Goal: Task Accomplishment & Management: Complete application form

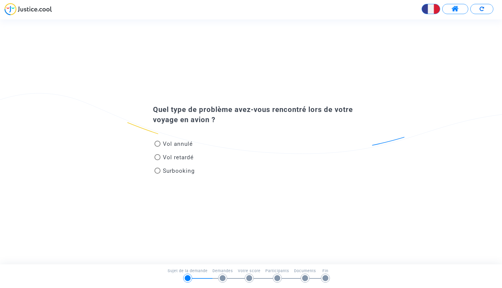
click at [157, 142] on span at bounding box center [158, 144] width 6 height 6
click at [157, 147] on input "Vol annulé" at bounding box center [157, 147] width 0 height 0
radio input "true"
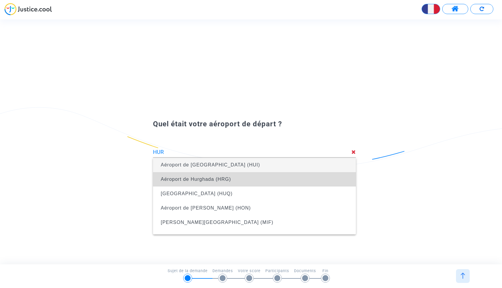
click at [208, 179] on span "Aéroport de Hurghada (HRG)" at bounding box center [196, 178] width 70 height 5
type input "Aéroport de Hurghada (HRG)"
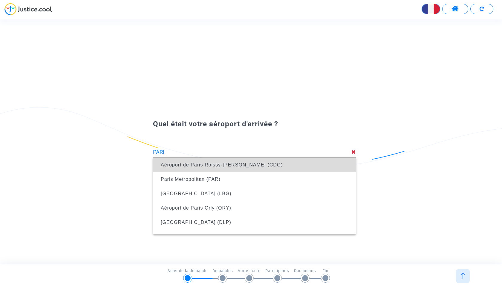
click at [234, 166] on span "Aéroport de Paris Roissy-[PERSON_NAME] (CDG)" at bounding box center [222, 164] width 122 height 5
type input "Aéroport de Paris Roissy-[PERSON_NAME] (CDG)"
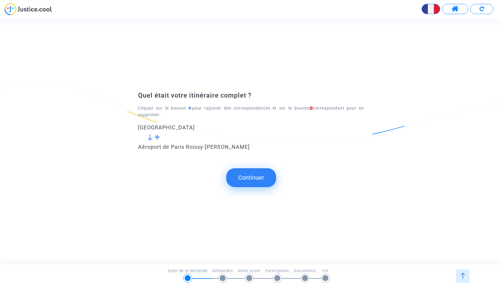
click at [158, 136] on span at bounding box center [158, 136] width 6 height 5
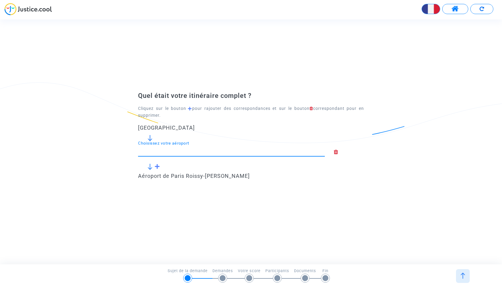
click at [165, 150] on input "Choisissez votre aéroport" at bounding box center [231, 151] width 187 height 6
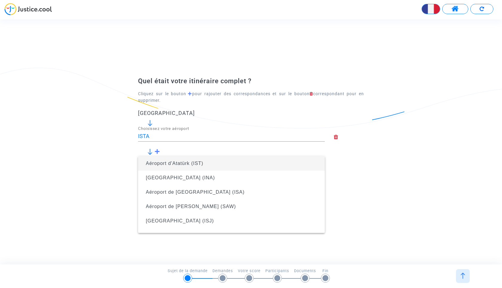
type input "Aéroport d'Atatürk (IST)"
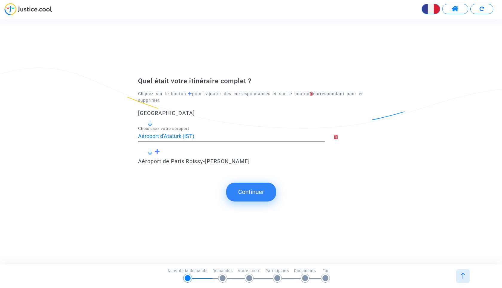
click at [209, 135] on input "Aéroport d'Atatürk (IST)" at bounding box center [231, 136] width 187 height 6
click at [177, 149] on form "Aéroport de Hurghada Aéroport d'Atatürk (IST) Choisissez votre aéroport Aéropor…" at bounding box center [251, 141] width 226 height 62
click at [101, 133] on div "Quel était votre itinéraire complet ? Cliquez sur le bouton pour rajouter des c…" at bounding box center [251, 127] width 502 height 100
click at [171, 179] on div "Quel était votre itinéraire complet ? Cliquez sur le bouton pour rajouter des c…" at bounding box center [251, 141] width 502 height 139
click at [251, 190] on button "Continuer" at bounding box center [251, 191] width 50 height 19
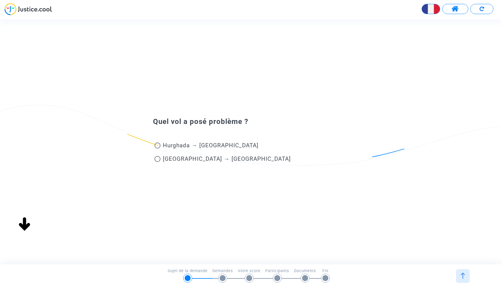
click at [159, 145] on span at bounding box center [158, 145] width 6 height 6
click at [158, 148] on input "Hurghada → [GEOGRAPHIC_DATA]" at bounding box center [157, 148] width 0 height 0
click at [157, 158] on span at bounding box center [158, 159] width 6 height 6
click at [157, 162] on input "[GEOGRAPHIC_DATA] → [GEOGRAPHIC_DATA]" at bounding box center [157, 162] width 0 height 0
radio input "false"
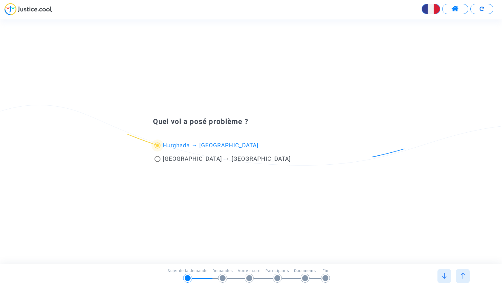
radio input "true"
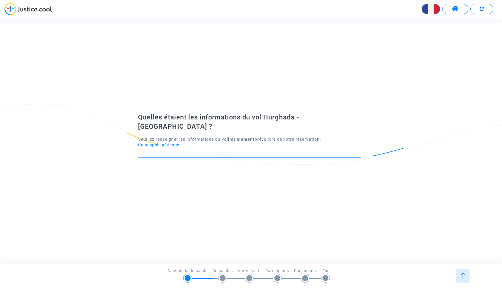
click at [185, 149] on input "Compagnie aérienne" at bounding box center [249, 152] width 223 height 6
type input "F"
type input "A"
type input "T"
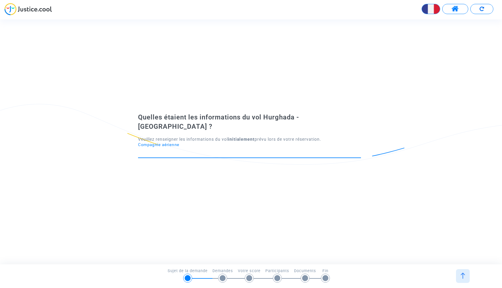
click at [159, 142] on div "Compagnie aérienne" at bounding box center [249, 149] width 223 height 15
click at [153, 149] on input "Compagnie aérienne" at bounding box center [249, 152] width 223 height 6
type input "2"
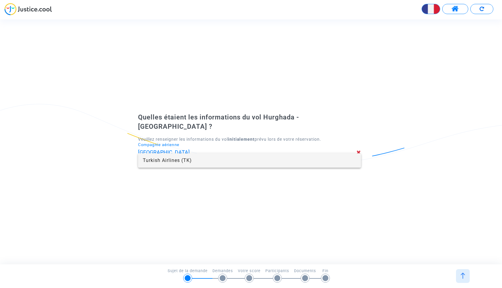
click at [167, 160] on span "Turkish Airlines (TK)" at bounding box center [250, 160] width 214 height 14
type input "Turkish Airlines"
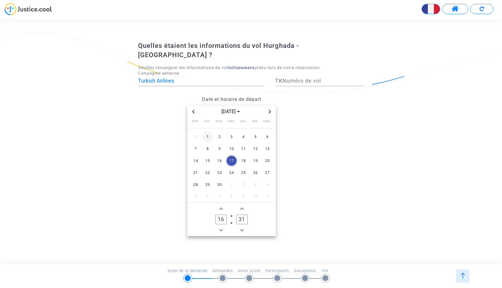
click at [208, 132] on span "1" at bounding box center [207, 136] width 11 height 11
click at [220, 228] on icon "Minus a hour" at bounding box center [222, 230] width 4 height 4
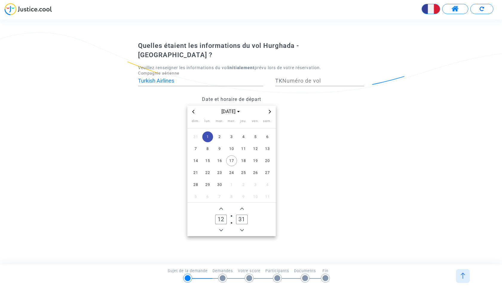
click at [220, 228] on icon "Minus a hour" at bounding box center [222, 230] width 4 height 4
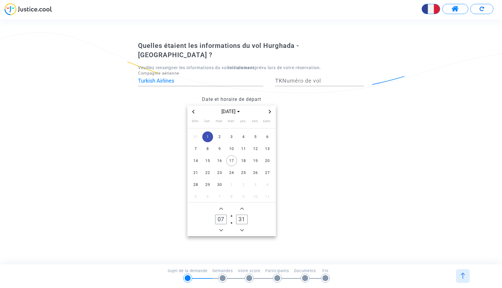
click at [220, 228] on icon "Minus a hour" at bounding box center [222, 230] width 4 height 4
type input "05"
click at [243, 205] on span "Add a minute" at bounding box center [242, 208] width 7 height 7
click at [243, 207] on icon "Add a minute" at bounding box center [242, 209] width 4 height 4
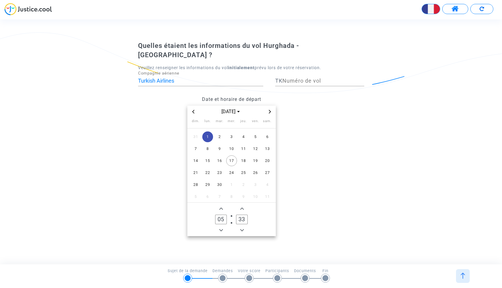
click at [243, 207] on icon "Add a minute" at bounding box center [242, 209] width 4 height 4
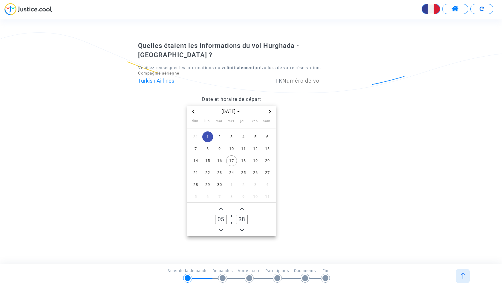
click at [243, 207] on icon "Add a minute" at bounding box center [242, 209] width 4 height 4
type input "40"
click at [301, 214] on datetime "sept. 2025 dim. lun. mar. mer. jeu. ven. sam. 31 1 2 3 4 5 6 7 8 9 10 11 12 13 …" at bounding box center [231, 171] width 187 height 130
click at [209, 131] on span "1" at bounding box center [207, 136] width 11 height 11
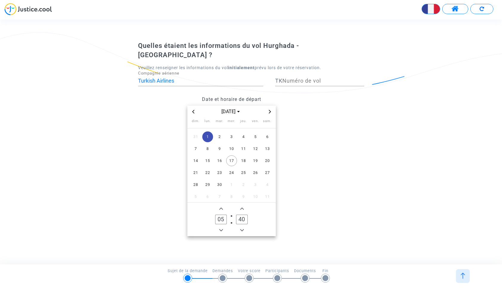
drag, startPoint x: 323, startPoint y: 92, endPoint x: 311, endPoint y: 87, distance: 13.3
click at [323, 93] on div "Date et horaire de départ sept. 2025 dim. lun. mar. mer. jeu. ven. sam. 31 1 2 …" at bounding box center [232, 164] width 196 height 143
click at [296, 78] on input "Numéro de vol" at bounding box center [324, 81] width 82 height 6
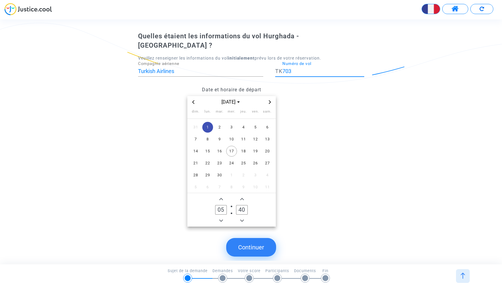
type input "703"
click at [258, 238] on button "Continuer" at bounding box center [251, 247] width 50 height 19
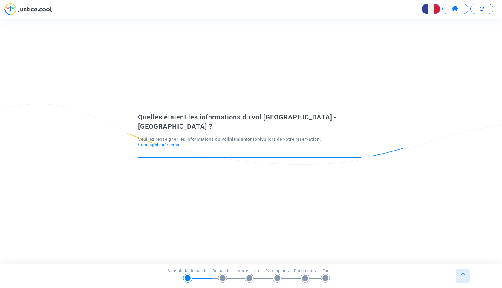
click at [195, 149] on input "Compagnie aérienne" at bounding box center [249, 152] width 223 height 6
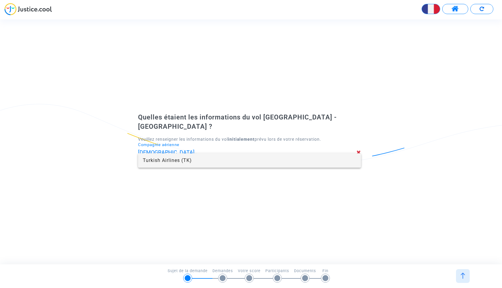
click at [195, 157] on span "Turkish Airlines (TK)" at bounding box center [250, 160] width 214 height 14
type input "Turkish Airlines"
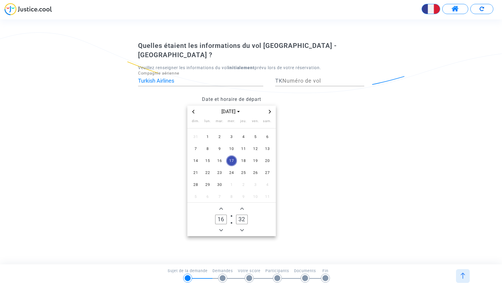
click at [291, 78] on input "Numéro de vol" at bounding box center [324, 81] width 82 height 6
type input "1823"
click at [208, 132] on span "1" at bounding box center [207, 136] width 11 height 11
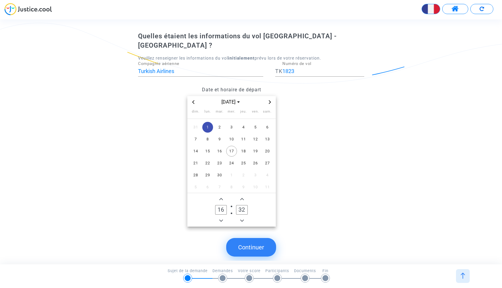
click at [221, 197] on icon "Add a hour" at bounding box center [222, 199] width 4 height 4
click at [221, 219] on icon "Minus a hour" at bounding box center [222, 221] width 4 height 4
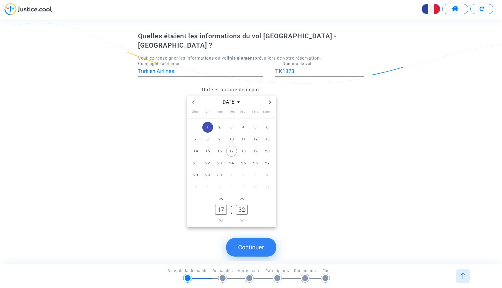
click at [221, 219] on icon "Minus a hour" at bounding box center [222, 221] width 4 height 4
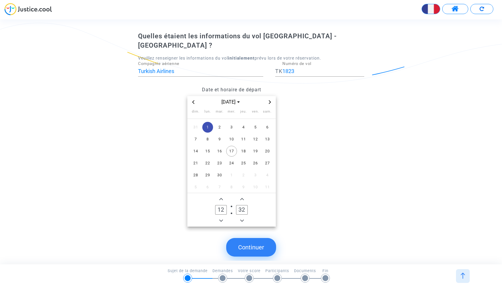
click at [221, 219] on icon "Minus a hour" at bounding box center [222, 221] width 4 height 4
type input "10"
click at [242, 217] on span "Minus a minute" at bounding box center [242, 220] width 7 height 7
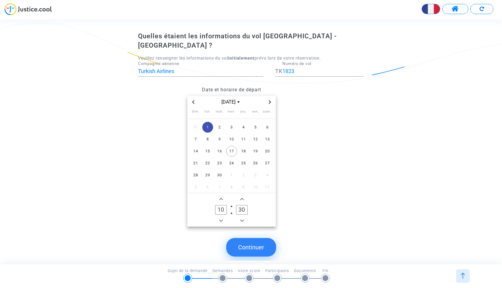
click at [242, 217] on span "Minus a minute" at bounding box center [242, 220] width 7 height 7
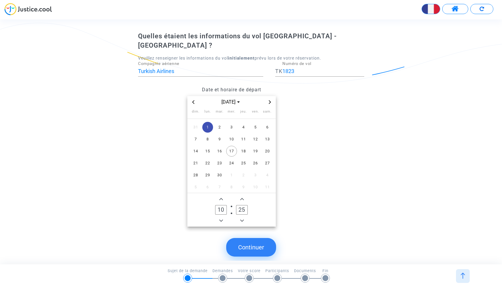
click at [242, 217] on span "Minus a minute" at bounding box center [242, 220] width 7 height 7
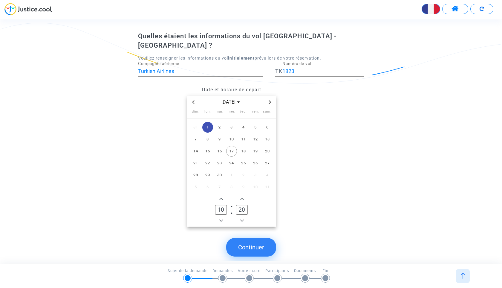
click at [242, 217] on span "Minus a minute" at bounding box center [242, 220] width 7 height 7
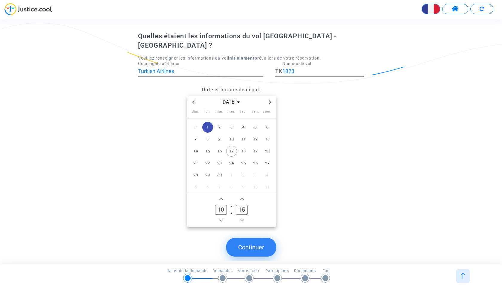
click at [242, 217] on span "Minus a minute" at bounding box center [242, 220] width 7 height 7
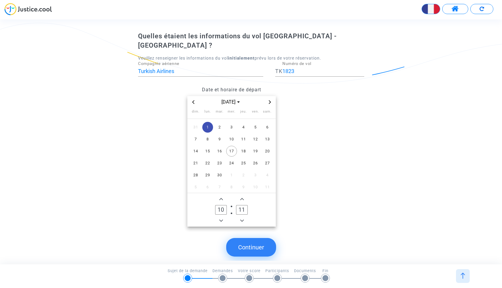
type input "10"
click at [247, 239] on button "Continuer" at bounding box center [251, 247] width 50 height 19
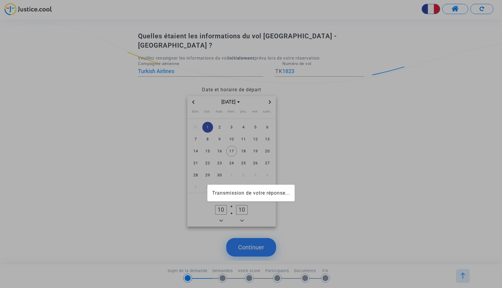
click at [293, 196] on mat-card "Transmission de votre réponse..." at bounding box center [251, 193] width 87 height 17
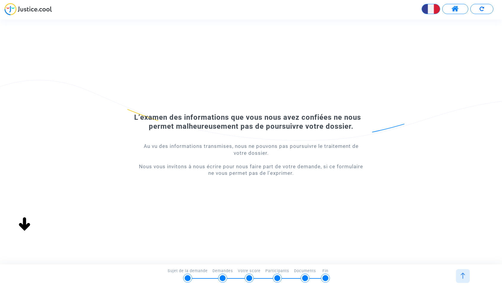
click at [185, 278] on div at bounding box center [188, 278] width 6 height 6
click at [482, 9] on img at bounding box center [482, 9] width 4 height 4
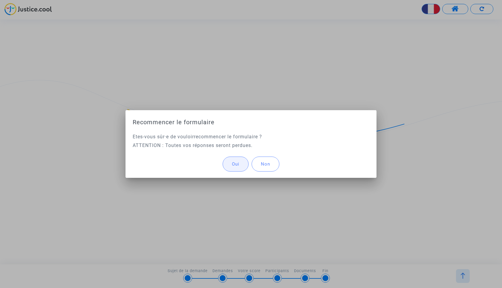
click at [232, 166] on span "Oui" at bounding box center [235, 163] width 7 height 5
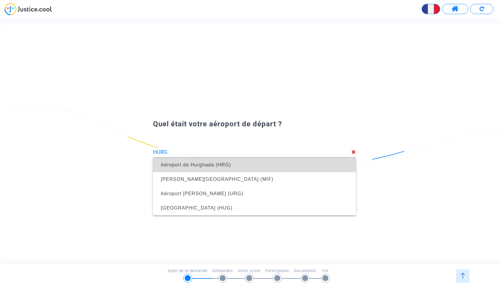
click at [247, 164] on span "Aéroport de Hurghada (HRG)" at bounding box center [254, 165] width 193 height 14
type input "Aéroport de Hurghada (HRG)"
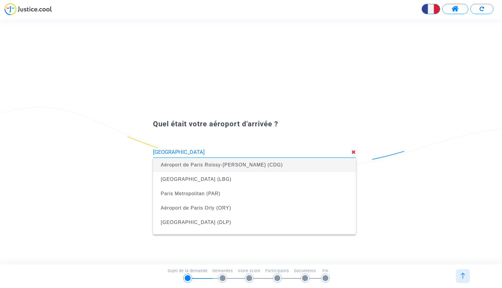
click at [204, 167] on span "Aéroport de Paris Roissy-[PERSON_NAME] (CDG)" at bounding box center [222, 164] width 122 height 5
type input "Aéroport de Paris Roissy-[PERSON_NAME] (CDG)"
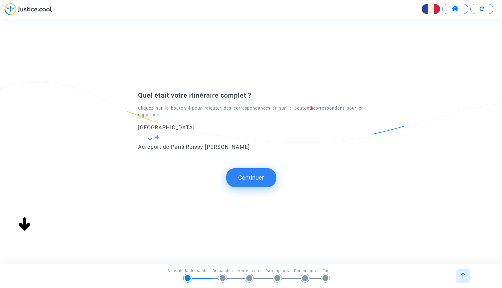
click at [156, 135] on span at bounding box center [158, 136] width 6 height 5
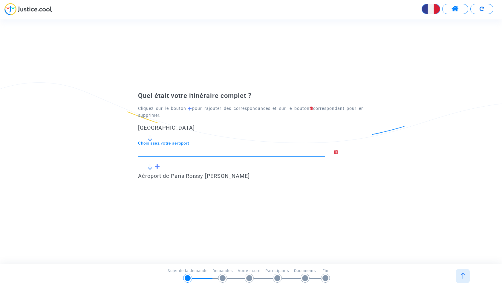
click at [161, 148] on input "Choisissez votre aéroport" at bounding box center [231, 151] width 187 height 6
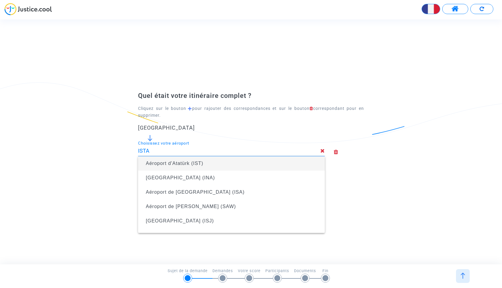
click at [179, 161] on span "Aéroport d'Atatürk (IST)" at bounding box center [174, 163] width 57 height 5
type input "Aéroport d'Atatürk (IST)"
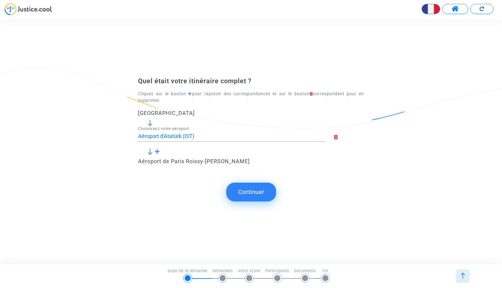
click at [255, 193] on button "Continuer" at bounding box center [251, 191] width 50 height 19
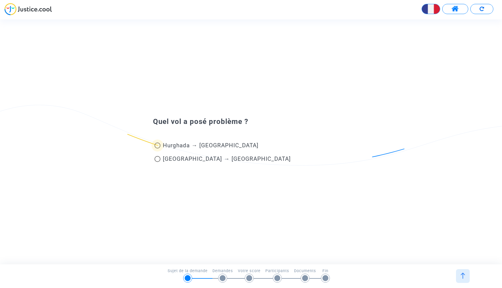
click at [158, 146] on span at bounding box center [158, 145] width 6 height 6
click at [158, 148] on input "Hurghada → Istanbul" at bounding box center [157, 148] width 0 height 0
radio input "true"
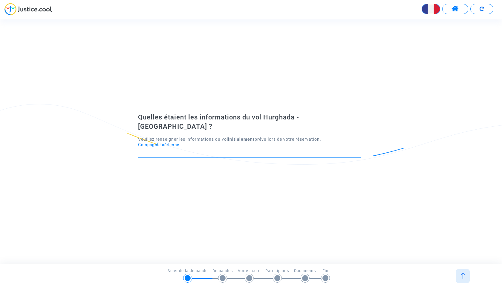
click at [212, 149] on input "Compagnie aérienne" at bounding box center [249, 152] width 223 height 6
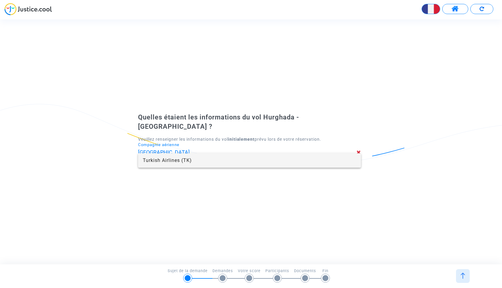
type input "Turkish Airlines"
click at [179, 159] on span "Turkish Airlines (TK)" at bounding box center [250, 160] width 214 height 14
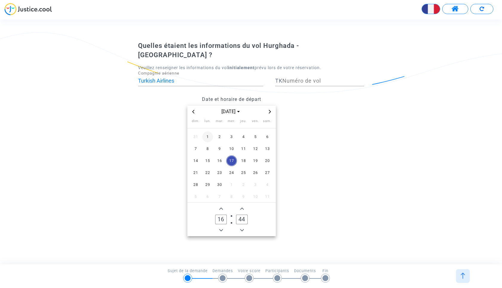
click at [206, 131] on span "1" at bounding box center [207, 136] width 11 height 11
click at [309, 78] on input "Numéro de vol" at bounding box center [324, 81] width 82 height 6
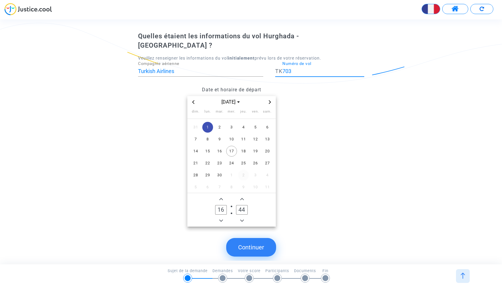
type input "703"
click at [222, 216] on owl-date-time-timer "16 Hour 44 Minute" at bounding box center [232, 209] width 89 height 33
click at [220, 217] on span "Minus a hour" at bounding box center [221, 220] width 7 height 7
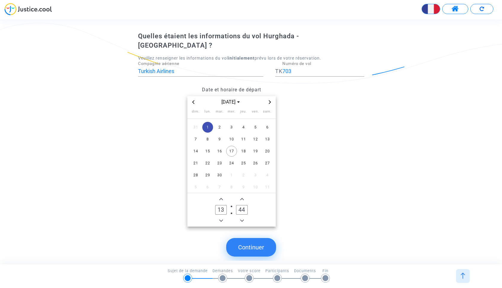
click at [220, 217] on span "Minus a hour" at bounding box center [221, 220] width 7 height 7
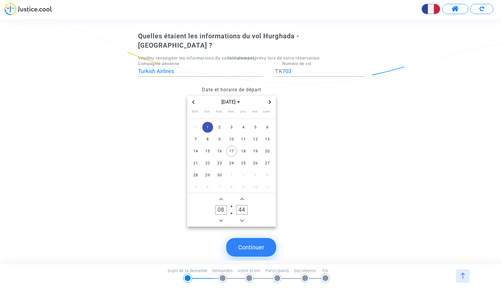
click at [220, 217] on span "Minus a hour" at bounding box center [221, 220] width 7 height 7
type input "05"
click at [243, 217] on span "Minus a minute" at bounding box center [242, 220] width 7 height 7
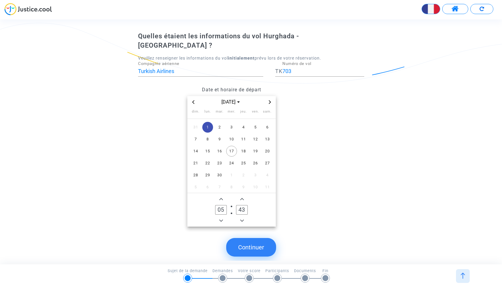
click at [243, 217] on span "Minus a minute" at bounding box center [242, 220] width 7 height 7
type input "40"
click at [250, 238] on button "Continuer" at bounding box center [251, 247] width 50 height 19
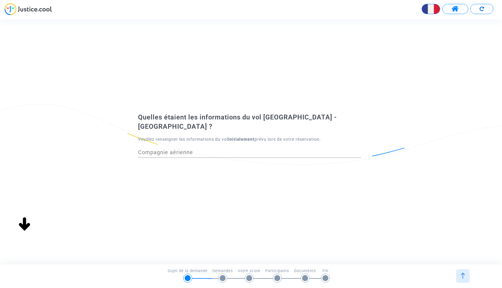
click at [250, 242] on div "Quelles étaient les informations du vol Istanbul - Paris ? Veuillez renseigner …" at bounding box center [251, 141] width 502 height 244
click at [174, 152] on div "Compagnie aérienne" at bounding box center [249, 149] width 223 height 15
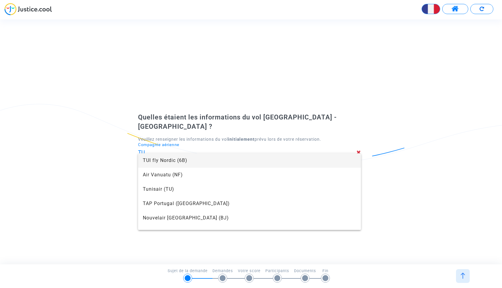
type input "Turkish Airlines"
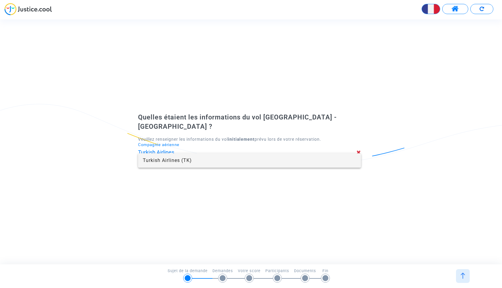
click at [194, 161] on span "Turkish Airlines (TK)" at bounding box center [250, 160] width 214 height 14
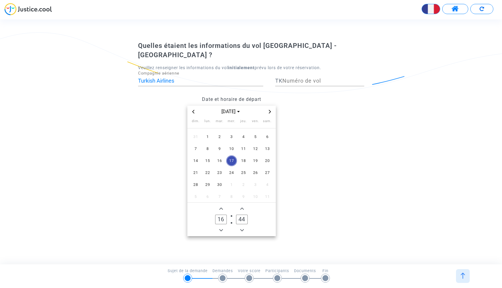
click at [310, 78] on input "Numéro de vol" at bounding box center [324, 81] width 82 height 6
type input "1823"
click at [208, 131] on span "1" at bounding box center [207, 136] width 11 height 11
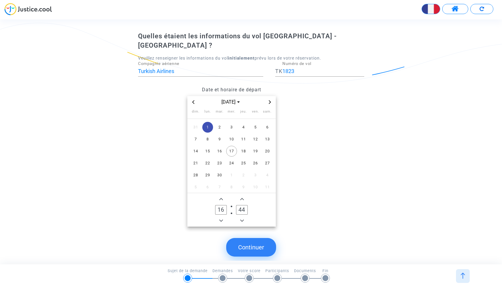
click at [220, 207] on owl-date-time-timer-box "16 Hour" at bounding box center [221, 209] width 21 height 29
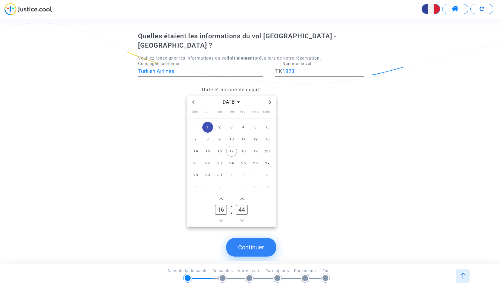
click at [220, 219] on icon "Minus a hour" at bounding box center [222, 220] width 4 height 2
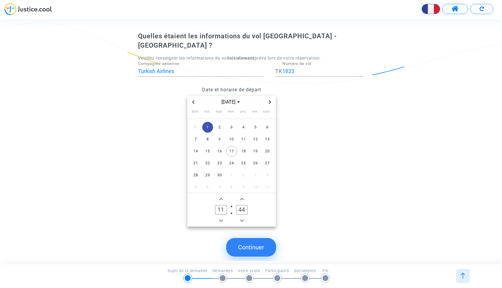
click at [220, 219] on icon "Minus a hour" at bounding box center [222, 220] width 4 height 2
click at [219, 195] on span "Add a hour" at bounding box center [221, 198] width 7 height 7
type input "10"
click at [242, 217] on span "Minus a minute" at bounding box center [242, 220] width 7 height 7
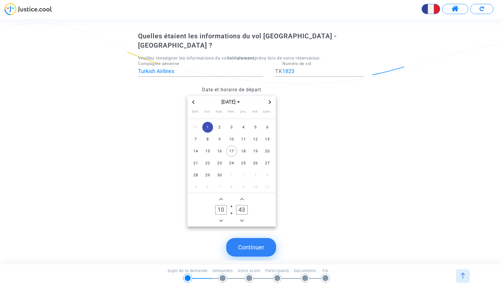
click at [242, 217] on span "Minus a minute" at bounding box center [242, 220] width 7 height 7
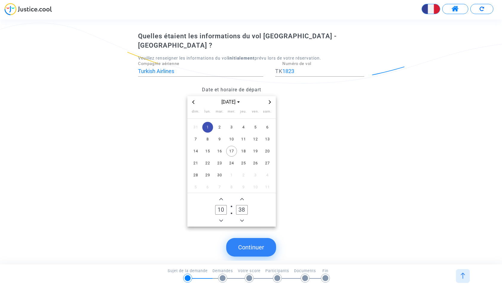
click at [242, 217] on span "Minus a minute" at bounding box center [242, 220] width 7 height 7
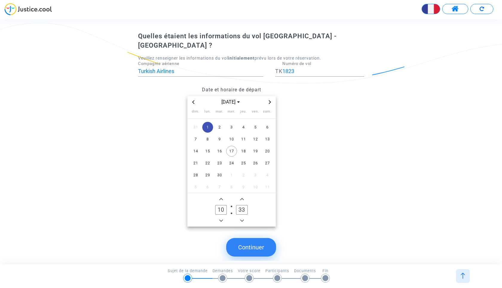
click at [242, 217] on span "Minus a minute" at bounding box center [242, 220] width 7 height 7
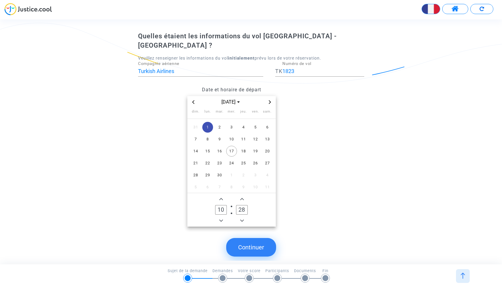
click at [242, 217] on span "Minus a minute" at bounding box center [242, 220] width 7 height 7
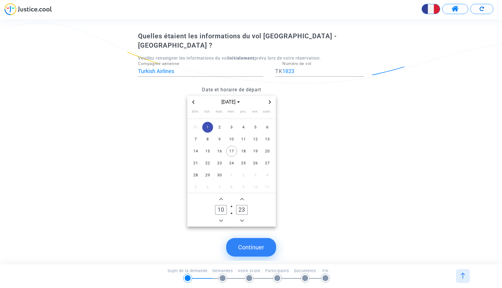
click at [242, 217] on span "Minus a minute" at bounding box center [242, 220] width 7 height 7
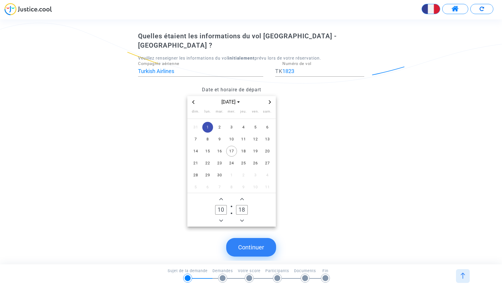
click at [242, 217] on span "Minus a minute" at bounding box center [242, 220] width 7 height 7
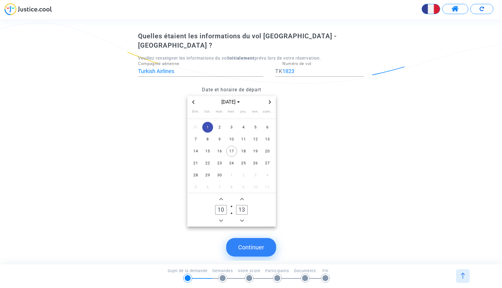
click at [242, 217] on span "Minus a minute" at bounding box center [242, 220] width 7 height 7
type input "10"
click at [254, 239] on button "Continuer" at bounding box center [251, 247] width 50 height 19
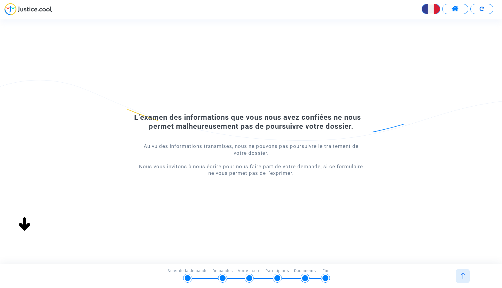
click at [481, 11] on button at bounding box center [482, 9] width 23 height 10
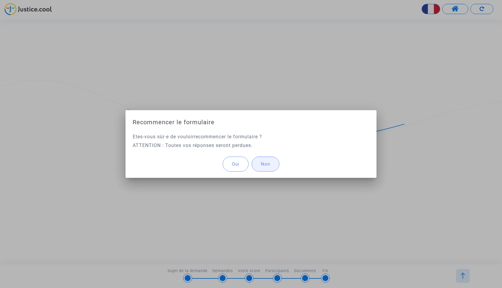
click at [276, 163] on button "Non" at bounding box center [266, 163] width 28 height 15
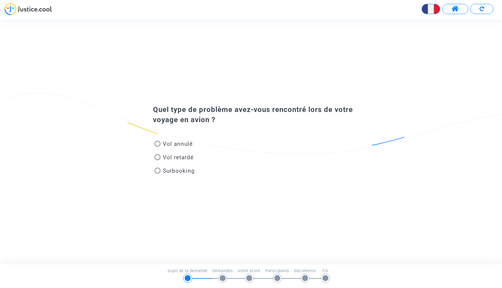
click at [162, 156] on span "Vol retardé" at bounding box center [177, 157] width 33 height 8
click at [158, 160] on input "Vol retardé" at bounding box center [157, 160] width 0 height 0
radio input "true"
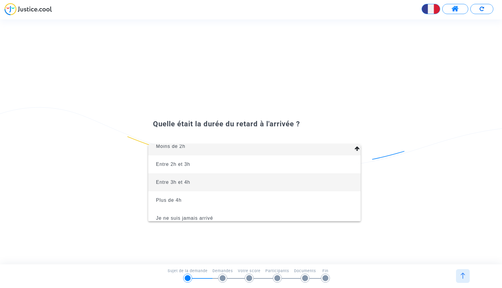
scroll to position [13, 0]
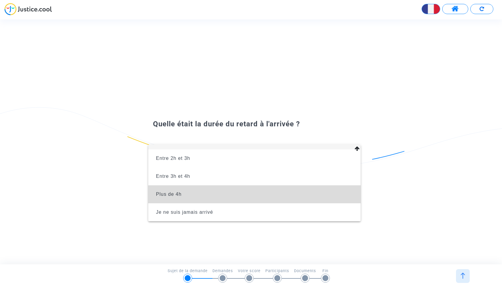
click at [210, 194] on span "Plus de 4h" at bounding box center [254, 194] width 203 height 18
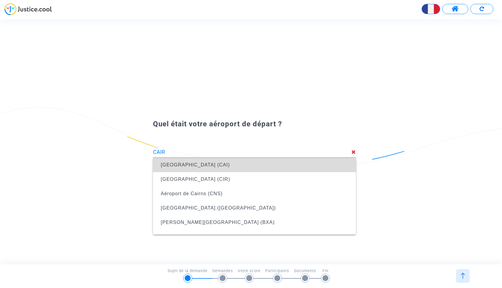
click at [200, 162] on span "Aéroport international du Caire (CAI)" at bounding box center [195, 164] width 69 height 5
type input "Aéroport international du Caire (CAI)"
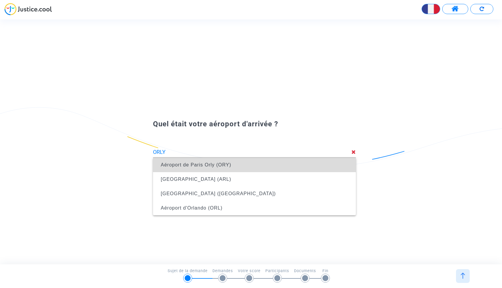
click at [205, 164] on span "Aéroport de Paris Orly (ORY)" at bounding box center [196, 164] width 71 height 5
type input "Aéroport de Paris Orly (ORY)"
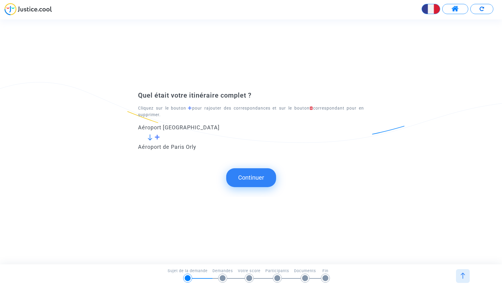
click at [157, 138] on span at bounding box center [158, 136] width 6 height 5
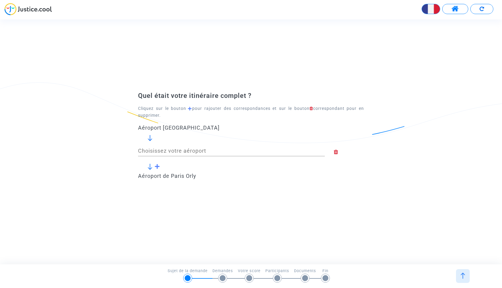
click at [156, 151] on input "Choisissez votre aéroport" at bounding box center [231, 151] width 187 height 6
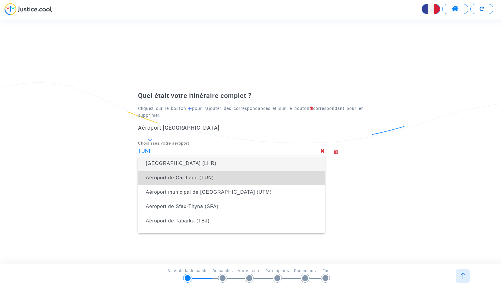
click at [157, 182] on span "Aéroport de Carthage (TUN)" at bounding box center [231, 177] width 177 height 17
type input "Aéroport de Carthage (TUN)"
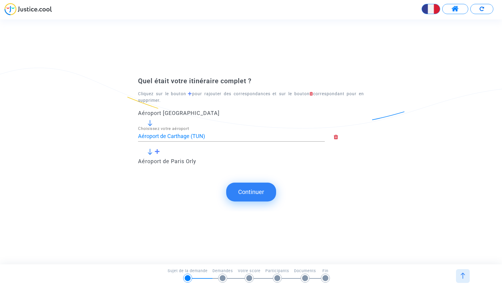
click at [262, 193] on button "Continuer" at bounding box center [251, 191] width 50 height 19
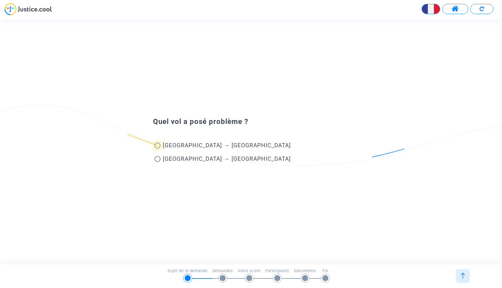
click at [155, 144] on span at bounding box center [158, 145] width 6 height 6
click at [157, 148] on input "Cairo → Tunis" at bounding box center [157, 148] width 0 height 0
radio input "true"
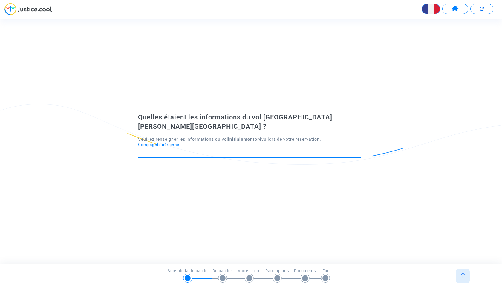
click at [155, 149] on input "Compagnie aérienne" at bounding box center [249, 152] width 223 height 6
type input "T"
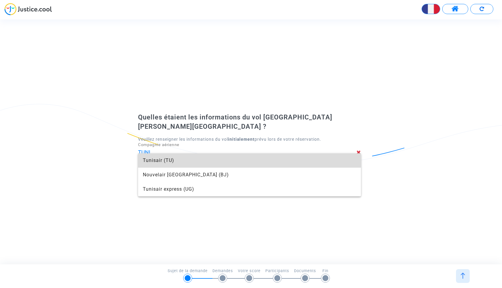
click at [243, 164] on span "Tunisair (TU)" at bounding box center [250, 160] width 214 height 14
type input "Tunisair"
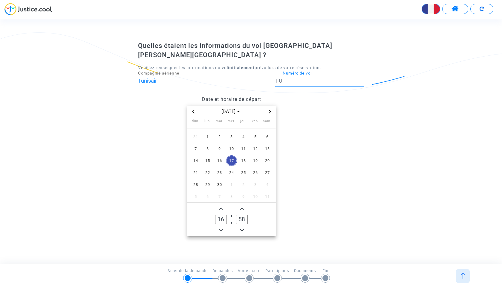
click at [290, 78] on input "Numéro de vol" at bounding box center [324, 81] width 82 height 6
type input "814"
click at [193, 110] on icon "Previous month" at bounding box center [194, 112] width 4 height 4
click at [193, 194] on span "31" at bounding box center [195, 196] width 11 height 11
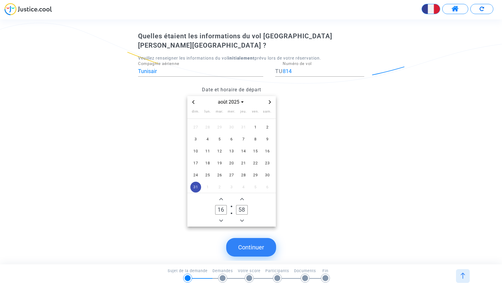
click at [215, 195] on owl-date-time-timer-box "16 Hour" at bounding box center [221, 209] width 21 height 29
click at [222, 217] on span "Minus a hour" at bounding box center [221, 220] width 7 height 7
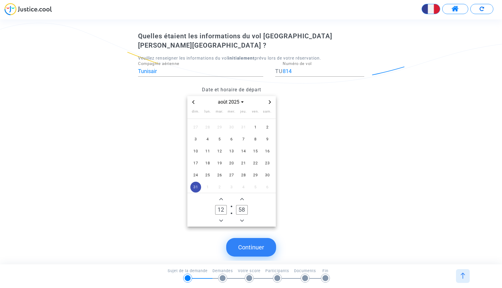
click at [222, 217] on span "Minus a hour" at bounding box center [221, 220] width 7 height 7
click at [224, 217] on button "Minus a hour" at bounding box center [221, 220] width 7 height 7
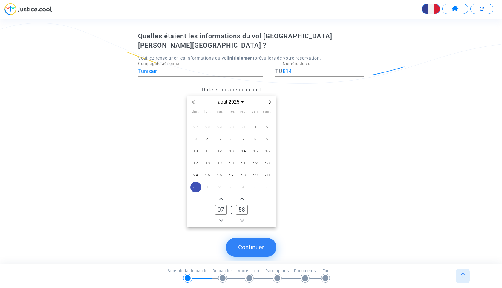
click at [223, 217] on span "Minus a hour" at bounding box center [221, 220] width 7 height 7
click at [225, 209] on owl-date-time-timer-box "04 Hour" at bounding box center [221, 209] width 21 height 29
click at [222, 217] on span "Minus a hour" at bounding box center [221, 220] width 7 height 7
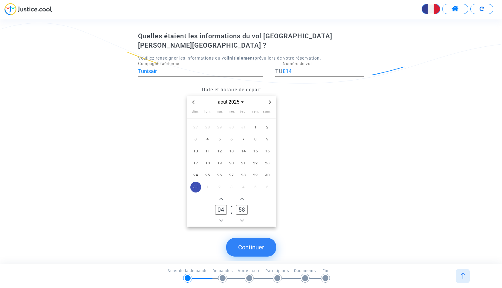
type input "03"
click at [246, 211] on owl-date-time-timer-box "58 Minute" at bounding box center [242, 209] width 21 height 29
click at [245, 217] on span "Minus a minute" at bounding box center [242, 220] width 7 height 7
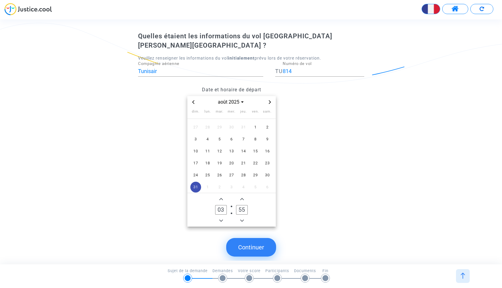
click at [245, 217] on span "Minus a minute" at bounding box center [242, 220] width 7 height 7
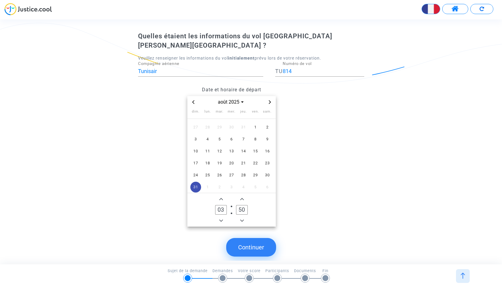
click at [245, 217] on span "Minus a minute" at bounding box center [242, 220] width 7 height 7
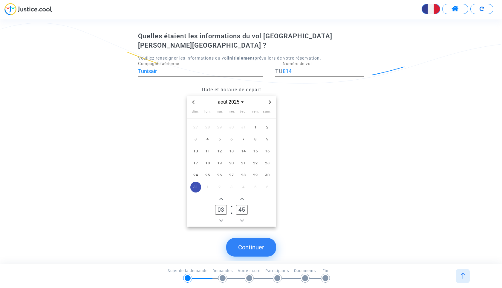
click at [245, 217] on span "Minus a minute" at bounding box center [242, 220] width 7 height 7
click at [242, 219] on icon "Minus a minute" at bounding box center [242, 221] width 4 height 4
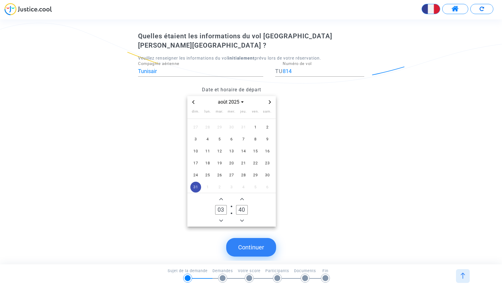
click at [242, 219] on icon "Minus a minute" at bounding box center [242, 221] width 4 height 4
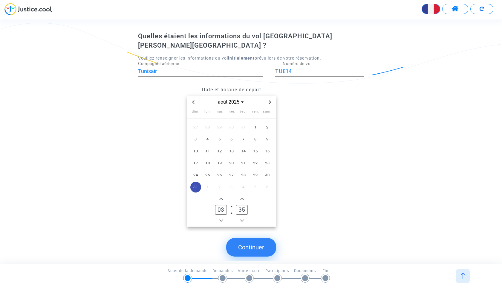
click at [242, 219] on icon "Minus a minute" at bounding box center [242, 221] width 4 height 4
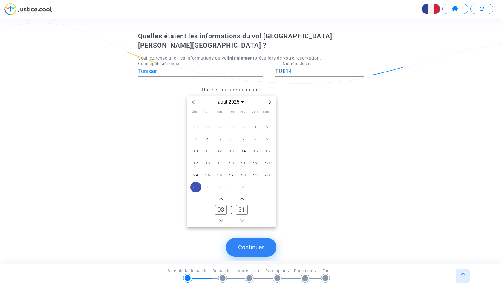
type input "30"
click at [261, 238] on button "Continuer" at bounding box center [251, 247] width 50 height 19
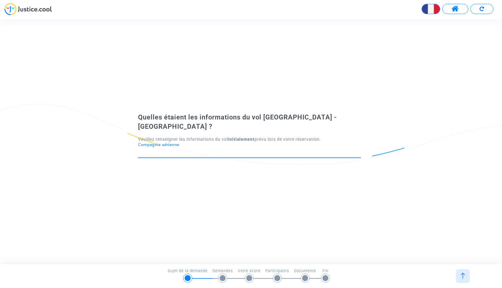
click at [178, 149] on input "Compagnie aérienne" at bounding box center [249, 152] width 223 height 6
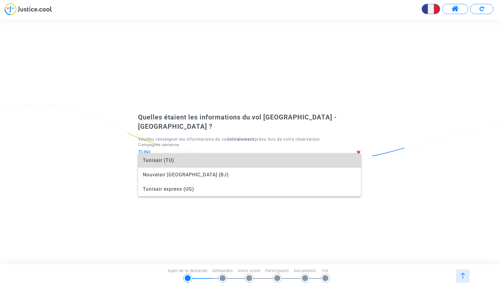
type input "Tunisair"
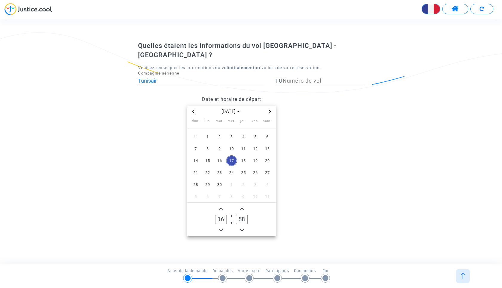
click at [193, 110] on icon "Previous month" at bounding box center [193, 112] width 2 height 4
click at [195, 191] on span "31" at bounding box center [195, 196] width 11 height 11
click at [293, 78] on input "Numéro de vol" at bounding box center [324, 81] width 82 height 6
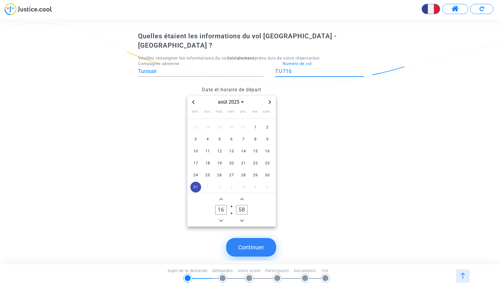
type input "716"
click at [221, 217] on span "Minus a hour" at bounding box center [221, 220] width 7 height 7
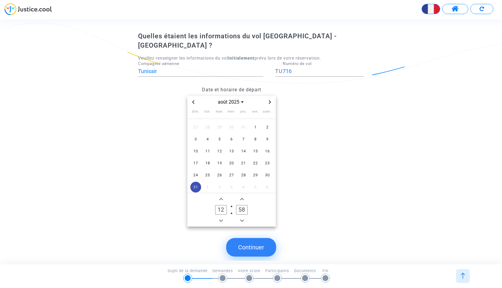
click at [221, 217] on span "Minus a hour" at bounding box center [221, 220] width 7 height 7
click at [220, 219] on icon "Minus a hour" at bounding box center [222, 221] width 4 height 4
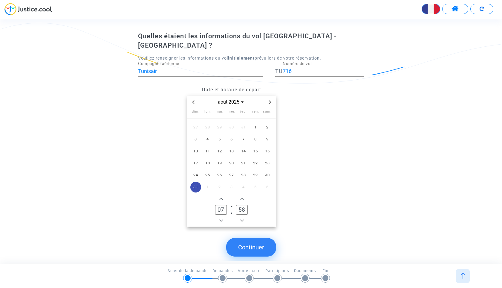
click at [220, 219] on icon "Minus a hour" at bounding box center [222, 221] width 4 height 4
click at [221, 219] on icon "Minus a hour" at bounding box center [222, 221] width 4 height 4
type input "05"
click at [243, 217] on span "Minus a minute" at bounding box center [242, 220] width 7 height 7
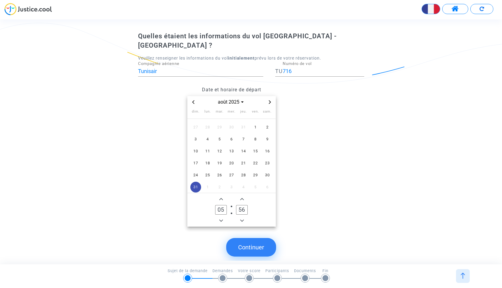
click at [243, 217] on span "Minus a minute" at bounding box center [242, 220] width 7 height 7
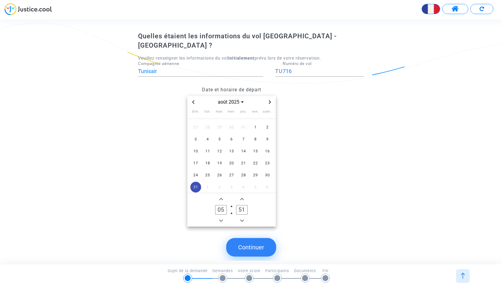
click at [243, 217] on span "Minus a minute" at bounding box center [242, 220] width 7 height 7
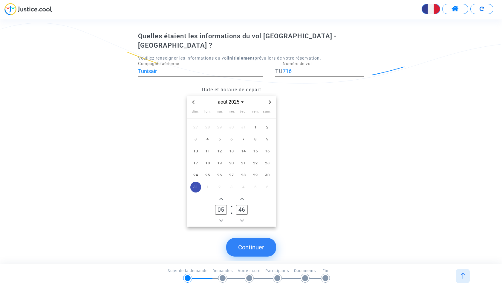
click at [243, 217] on span "Minus a minute" at bounding box center [242, 220] width 7 height 7
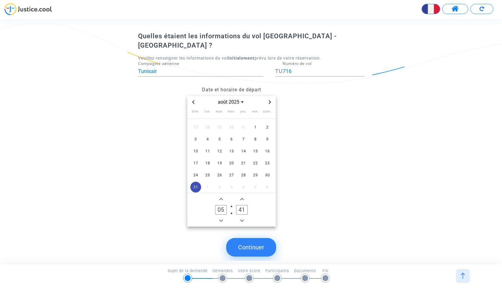
click at [243, 217] on span "Minus a minute" at bounding box center [242, 220] width 7 height 7
type input "40"
click at [252, 238] on button "Continuer" at bounding box center [251, 247] width 50 height 19
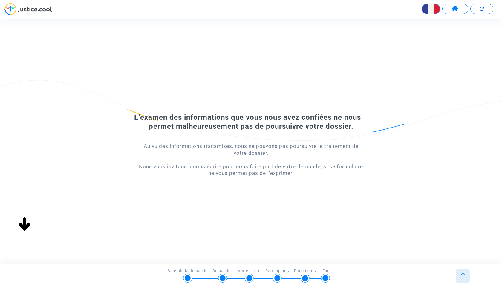
click at [480, 6] on button at bounding box center [482, 9] width 23 height 10
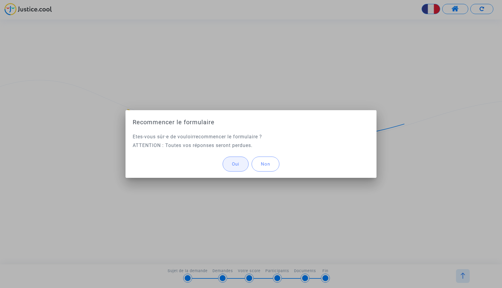
click at [243, 163] on button "Oui" at bounding box center [236, 163] width 26 height 15
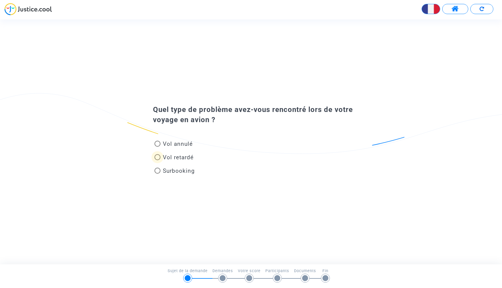
click at [181, 156] on span "Vol retardé" at bounding box center [178, 157] width 31 height 7
click at [158, 160] on input "Vol retardé" at bounding box center [157, 160] width 0 height 0
radio input "true"
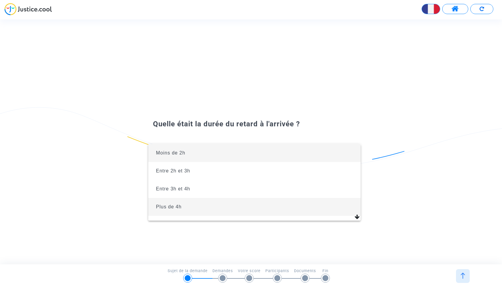
scroll to position [13, 0]
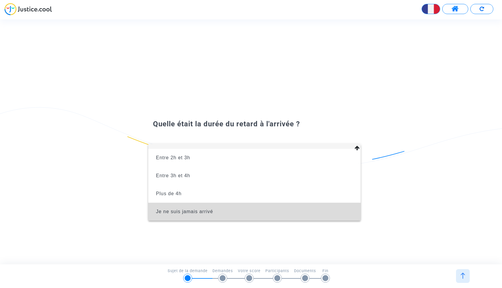
click at [233, 210] on span "Je ne suis jamais arrivé" at bounding box center [254, 211] width 203 height 18
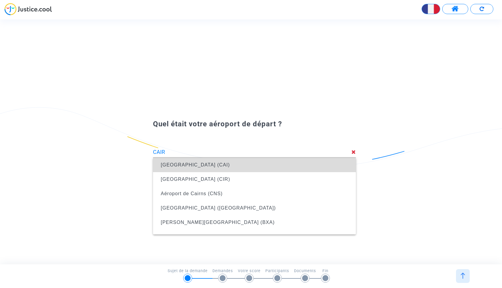
click at [230, 167] on span "Aéroport international du Caire (CAI)" at bounding box center [195, 164] width 69 height 5
type input "Aéroport international du Caire (CAI)"
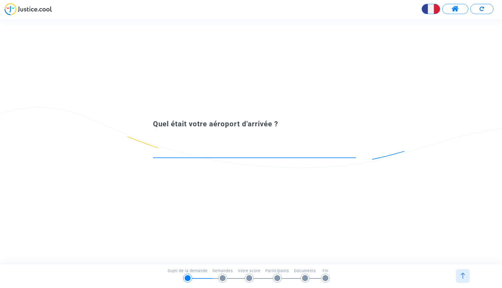
click at [224, 153] on input at bounding box center [254, 152] width 203 height 6
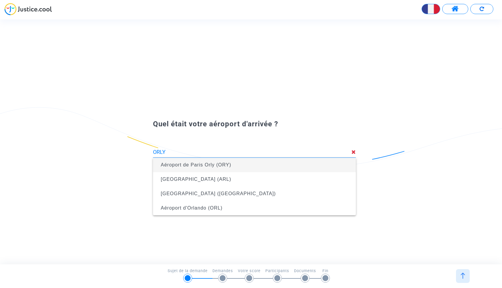
click at [209, 167] on span "Aéroport de Paris Orly (ORY)" at bounding box center [254, 164] width 193 height 17
type input "Aéroport de Paris Orly (ORY)"
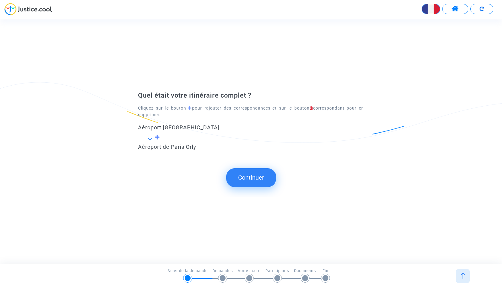
click at [149, 137] on img at bounding box center [150, 137] width 6 height 6
click at [157, 137] on span at bounding box center [158, 136] width 6 height 5
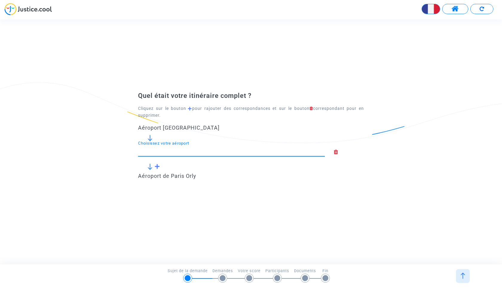
click at [156, 152] on input "Choisissez votre aéroport" at bounding box center [231, 151] width 187 height 6
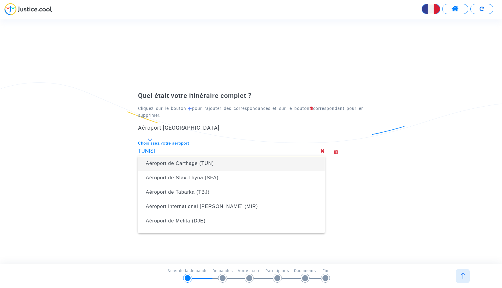
click at [158, 168] on span "Aéroport de Carthage (TUN)" at bounding box center [231, 163] width 177 height 17
type input "Aéroport de Carthage (TUN)"
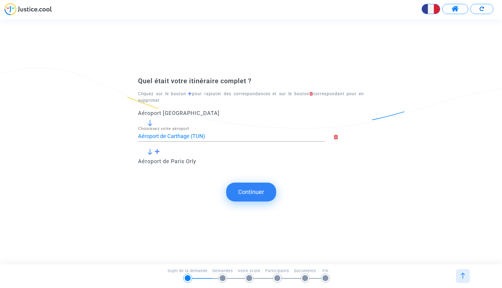
click at [259, 191] on button "Continuer" at bounding box center [251, 191] width 50 height 19
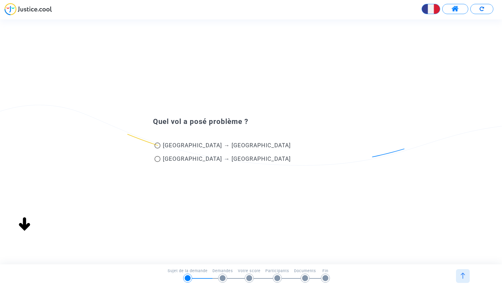
click at [157, 160] on span at bounding box center [158, 159] width 6 height 6
click at [157, 162] on input "Tunis → Paris" at bounding box center [157, 162] width 0 height 0
radio input "true"
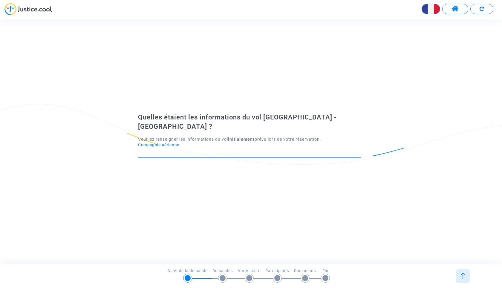
click at [199, 149] on input "Compagnie aérienne" at bounding box center [249, 152] width 223 height 6
click at [483, 6] on button at bounding box center [482, 9] width 23 height 10
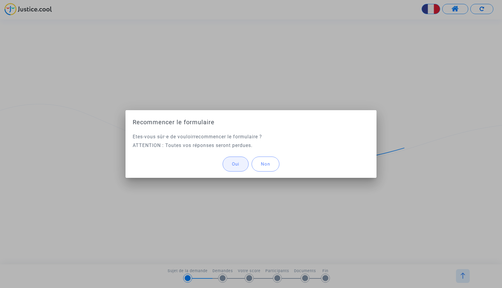
click at [233, 165] on span "Oui" at bounding box center [235, 163] width 7 height 5
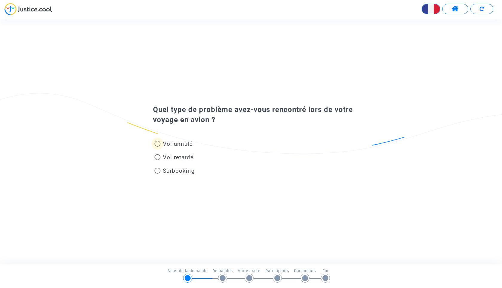
click at [177, 144] on span "Vol annulé" at bounding box center [178, 143] width 30 height 7
click at [158, 147] on input "Vol annulé" at bounding box center [157, 147] width 0 height 0
radio input "true"
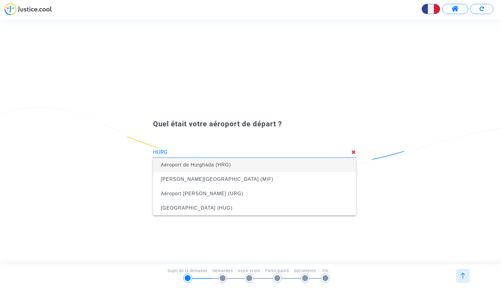
click at [182, 166] on span "Aéroport de Hurghada (HRG)" at bounding box center [196, 164] width 70 height 5
type input "Aéroport de Hurghada (HRG)"
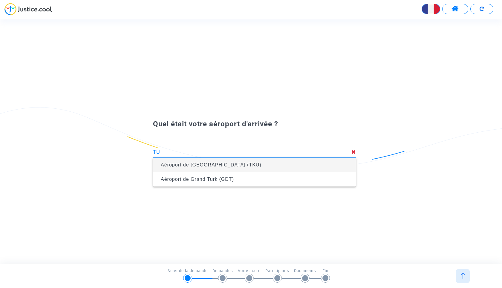
type input "T"
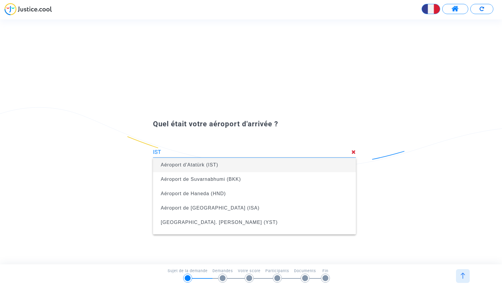
click at [223, 165] on span "Aéroport d'Atatürk (IST)" at bounding box center [254, 165] width 193 height 14
type input "Aéroport d'Atatürk (IST)"
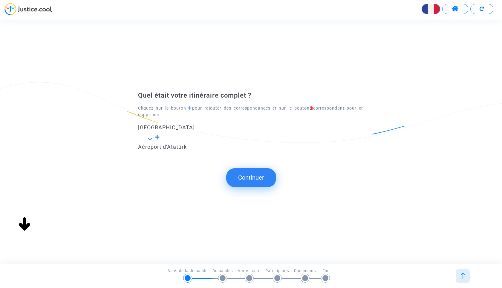
click at [250, 176] on button "Continuer" at bounding box center [251, 177] width 50 height 19
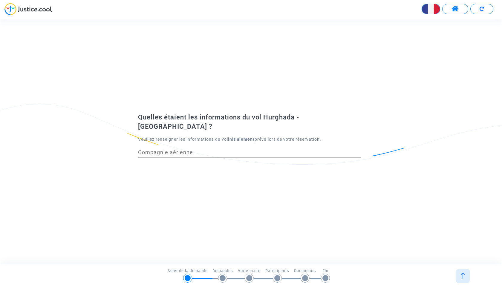
click at [206, 151] on div "Compagnie aérienne" at bounding box center [249, 149] width 223 height 15
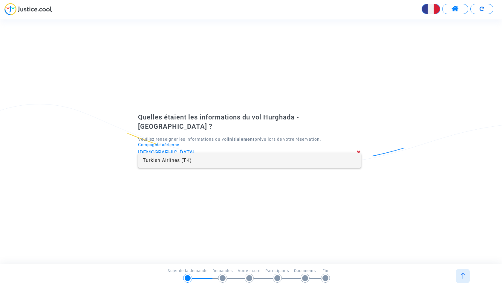
click at [197, 159] on span "Turkish Airlines (TK)" at bounding box center [250, 160] width 214 height 14
type input "Turkish Airlines"
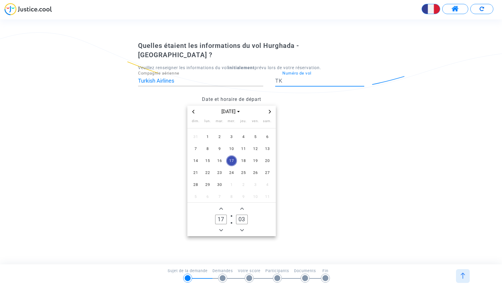
click at [293, 78] on input "Numéro de vol" at bounding box center [324, 81] width 82 height 6
type input "703"
click at [207, 131] on span "1" at bounding box center [207, 136] width 11 height 11
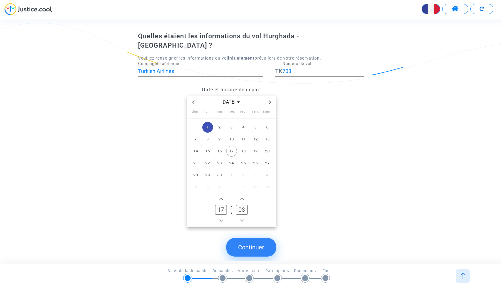
click at [222, 197] on icon "Add a hour" at bounding box center [222, 199] width 4 height 4
click at [221, 198] on icon "Add a hour" at bounding box center [222, 199] width 4 height 2
click at [222, 219] on icon "Minus a hour" at bounding box center [222, 221] width 4 height 4
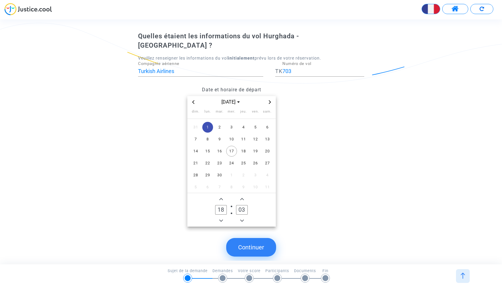
click at [222, 219] on icon "Minus a hour" at bounding box center [222, 221] width 4 height 4
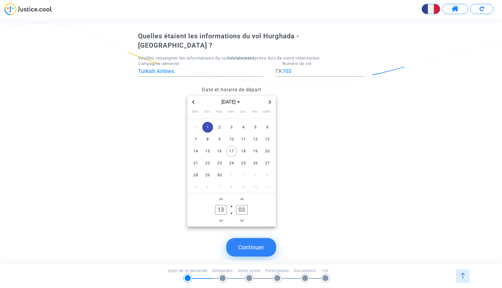
click at [222, 219] on icon "Minus a hour" at bounding box center [222, 221] width 4 height 4
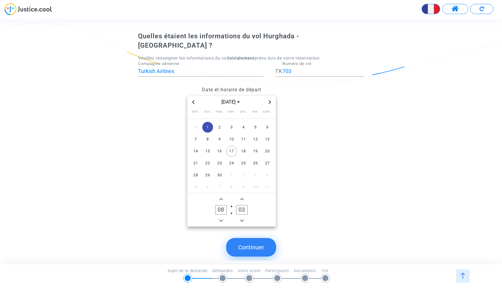
click at [222, 219] on icon "Minus a hour" at bounding box center [222, 221] width 4 height 4
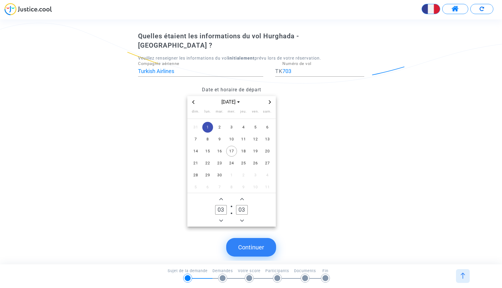
click at [220, 195] on span "Add a hour" at bounding box center [221, 198] width 7 height 7
type input "05"
click at [245, 195] on span "Add a minute" at bounding box center [242, 198] width 7 height 7
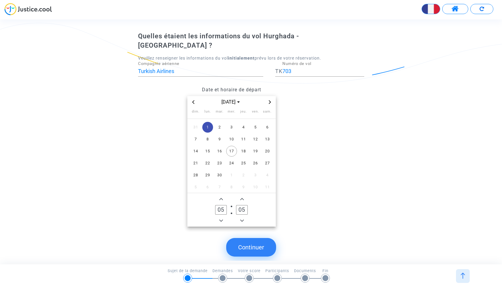
click at [245, 195] on span "Add a minute" at bounding box center [242, 198] width 7 height 7
click at [240, 217] on span "Minus a minute" at bounding box center [242, 220] width 7 height 7
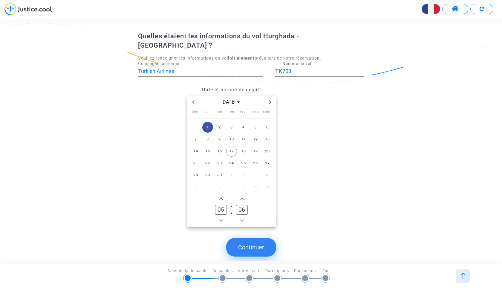
click at [240, 217] on span "Minus a minute" at bounding box center [242, 220] width 7 height 7
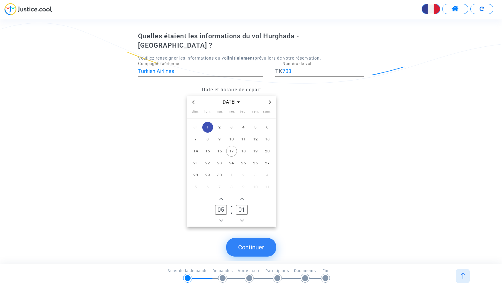
click at [240, 217] on span "Minus a minute" at bounding box center [242, 220] width 7 height 7
type input "00"
click at [240, 217] on span "Minus a minute" at bounding box center [242, 220] width 7 height 7
type input "04"
click at [240, 217] on span "Minus a minute" at bounding box center [242, 220] width 7 height 7
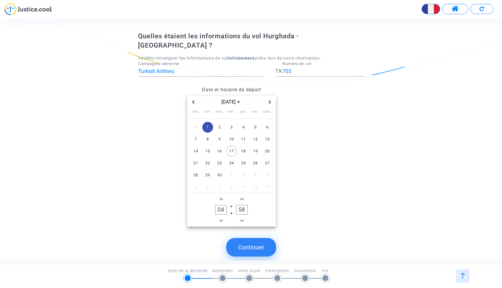
click at [240, 217] on span "Minus a minute" at bounding box center [242, 220] width 7 height 7
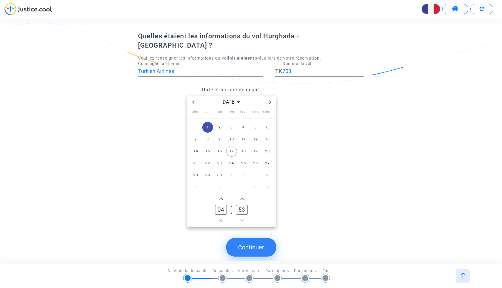
click at [240, 217] on span "Minus a minute" at bounding box center [242, 220] width 7 height 7
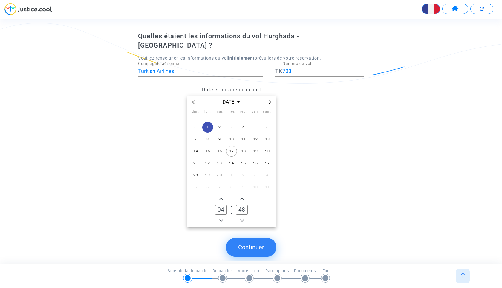
click at [240, 217] on span "Minus a minute" at bounding box center [242, 220] width 7 height 7
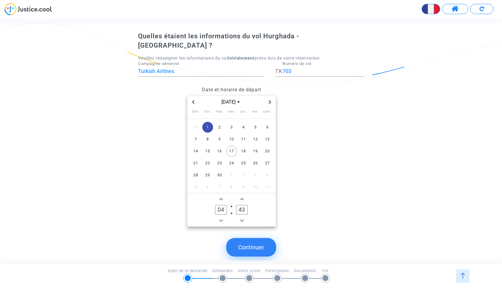
click at [240, 217] on span "Minus a minute" at bounding box center [242, 220] width 7 height 7
type input "40"
click at [221, 197] on icon "Add a hour" at bounding box center [222, 199] width 4 height 4
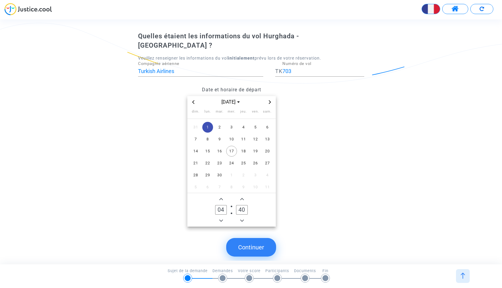
type input "05"
click at [269, 201] on owl-date-time-timer "05 Hour 40 Minute" at bounding box center [232, 209] width 89 height 33
click at [252, 240] on button "Continuer" at bounding box center [251, 247] width 50 height 19
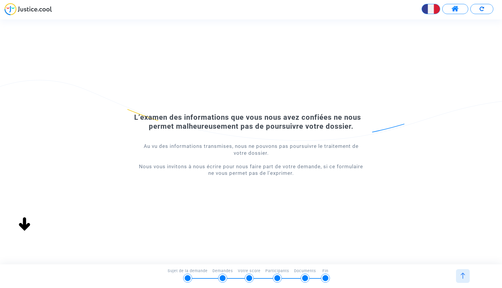
click at [487, 9] on button at bounding box center [482, 9] width 23 height 10
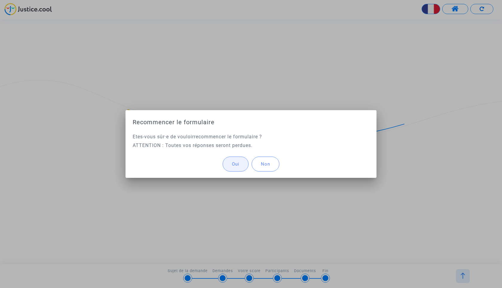
click at [239, 162] on span "Oui" at bounding box center [235, 163] width 7 height 5
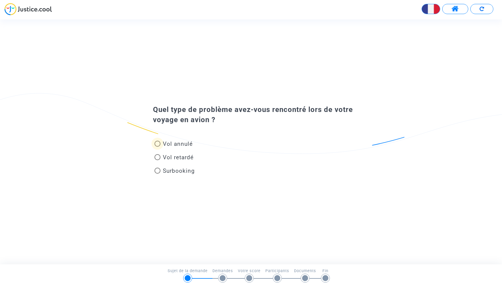
click at [176, 143] on span "Vol annulé" at bounding box center [178, 143] width 30 height 7
click at [158, 147] on input "Vol annulé" at bounding box center [157, 147] width 0 height 0
radio input "true"
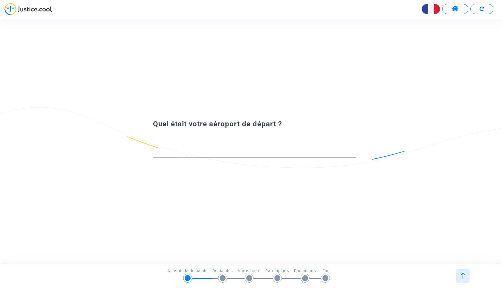
click at [189, 147] on div at bounding box center [254, 149] width 203 height 15
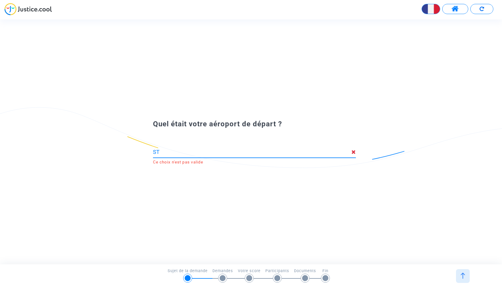
type input "S"
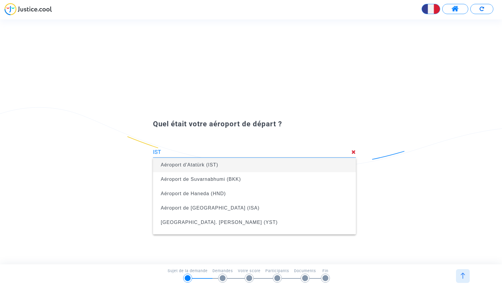
click at [221, 164] on span "Aéroport d'Atatürk (IST)" at bounding box center [254, 165] width 193 height 14
type input "Aéroport d'Atatürk (IST)"
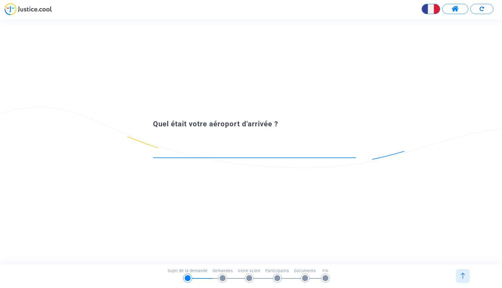
click at [232, 151] on input at bounding box center [254, 152] width 203 height 6
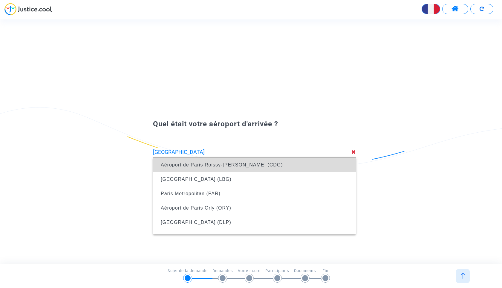
click at [196, 164] on span "Aéroport de Paris Roissy-[PERSON_NAME] (CDG)" at bounding box center [222, 164] width 122 height 5
type input "Aéroport de Paris Roissy-[PERSON_NAME] (CDG)"
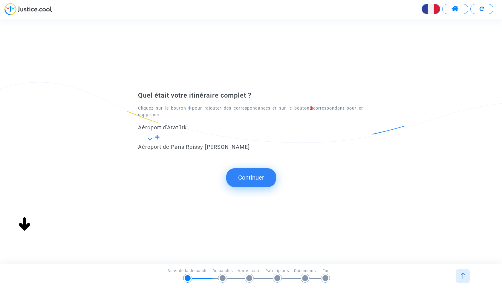
click at [247, 178] on button "Continuer" at bounding box center [251, 177] width 50 height 19
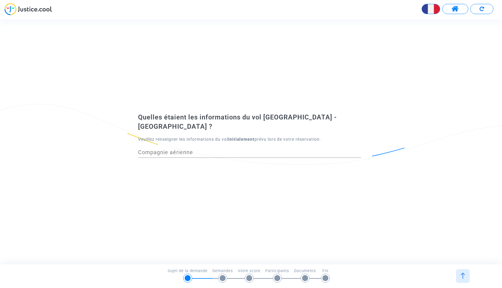
click at [221, 152] on div "Compagnie aérienne" at bounding box center [249, 149] width 223 height 15
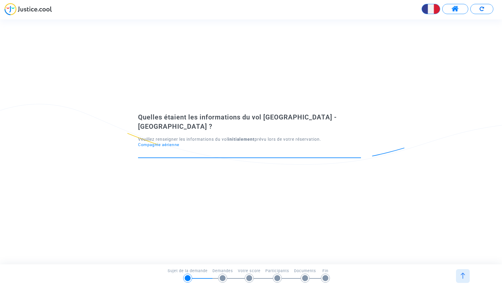
click at [221, 150] on input "Compagnie aérienne" at bounding box center [249, 152] width 223 height 6
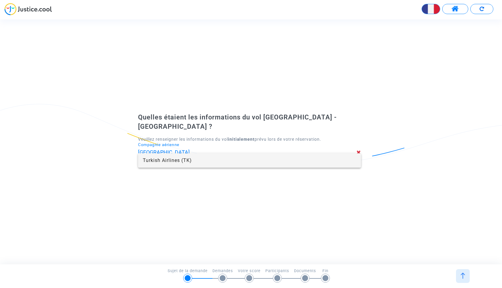
type input "Turkish Airlines"
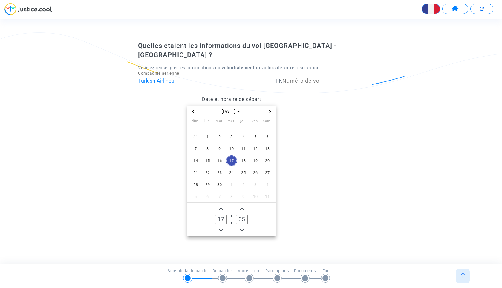
click at [294, 71] on div "Numéro de vol" at bounding box center [324, 78] width 82 height 15
type input "1823"
click at [207, 131] on span "1" at bounding box center [207, 136] width 11 height 11
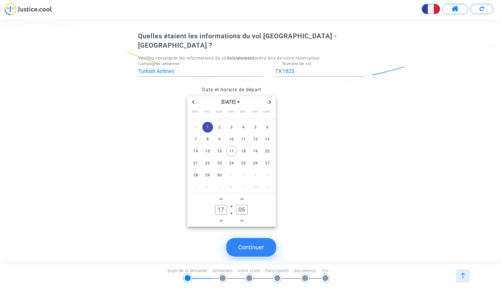
click at [222, 217] on span "Minus a hour" at bounding box center [221, 220] width 7 height 7
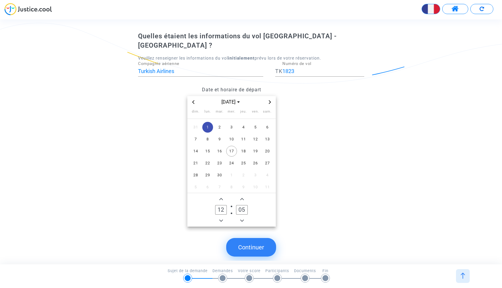
click at [222, 217] on span "Minus a hour" at bounding box center [221, 220] width 7 height 7
type input "10"
click at [242, 195] on span "Add a minute" at bounding box center [242, 198] width 7 height 7
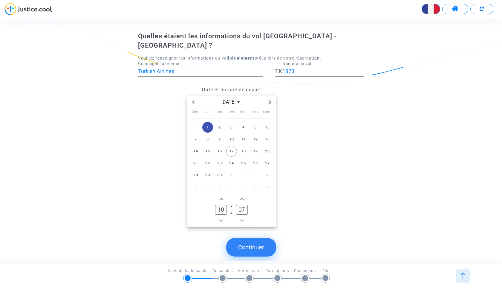
click at [242, 195] on span "Add a minute" at bounding box center [242, 198] width 7 height 7
click at [243, 219] on icon "Minus a minute" at bounding box center [242, 220] width 4 height 2
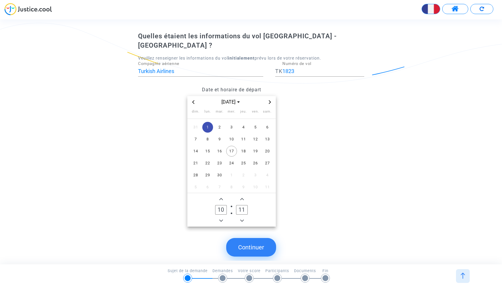
type input "10"
click at [251, 238] on button "Continuer" at bounding box center [251, 247] width 50 height 19
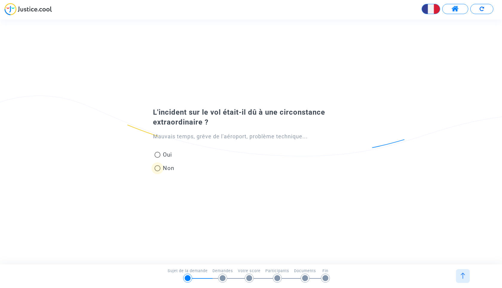
click at [159, 167] on span at bounding box center [158, 168] width 6 height 6
click at [158, 171] on input "Non" at bounding box center [157, 171] width 0 height 0
radio input "true"
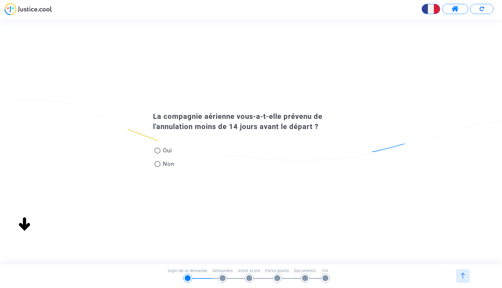
click at [158, 164] on span at bounding box center [158, 164] width 6 height 6
click at [158, 167] on input "Non" at bounding box center [157, 167] width 0 height 0
radio input "true"
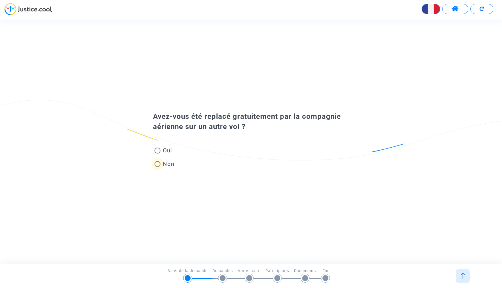
click at [157, 164] on span at bounding box center [158, 164] width 6 height 6
click at [157, 167] on input "Non" at bounding box center [157, 167] width 0 height 0
radio input "true"
click at [160, 161] on span at bounding box center [158, 164] width 6 height 6
click at [158, 167] on input "Non" at bounding box center [157, 167] width 0 height 0
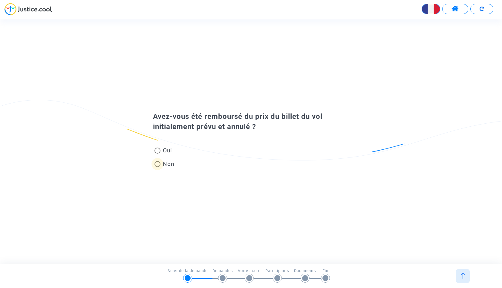
radio input "true"
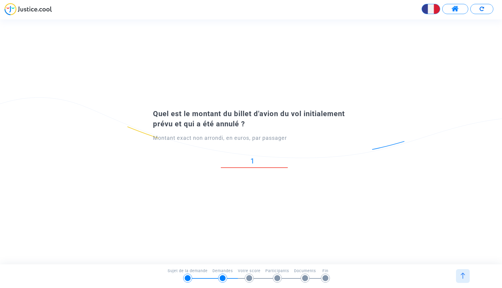
type input "1"
click at [286, 158] on input "1" at bounding box center [254, 161] width 67 height 8
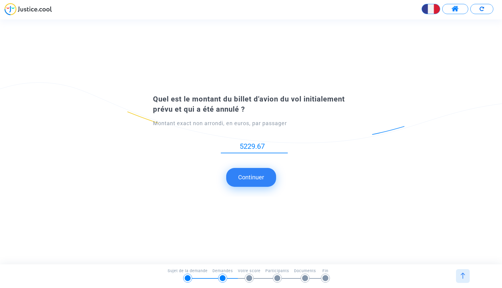
type input "5229.67"
click at [248, 172] on button "Continuer" at bounding box center [251, 177] width 50 height 19
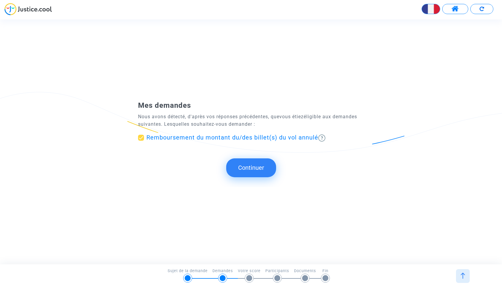
click at [142, 138] on span at bounding box center [141, 138] width 6 height 6
click at [141, 141] on input "Remboursement du montant du/des billet(s) du vol annulé" at bounding box center [141, 141] width 0 height 0
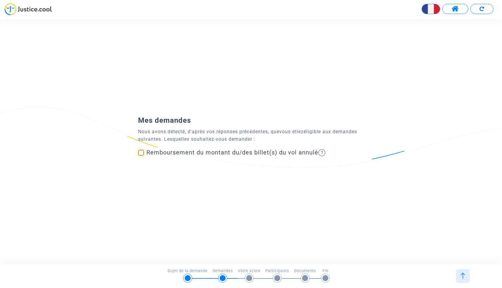
click at [143, 153] on span at bounding box center [141, 153] width 6 height 6
click at [141, 156] on input "Remboursement du montant du/des billet(s) du vol annulé" at bounding box center [141, 156] width 0 height 0
checkbox input "true"
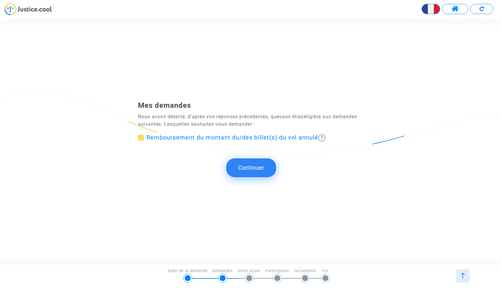
click at [254, 167] on button "Continuer" at bounding box center [251, 167] width 50 height 19
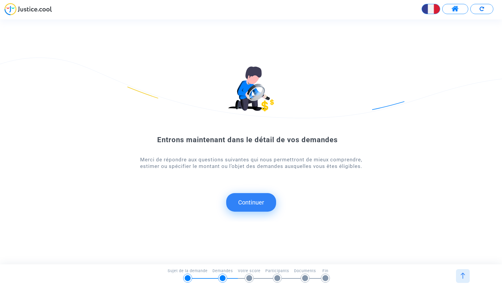
click at [249, 199] on button "Continuer" at bounding box center [251, 202] width 50 height 19
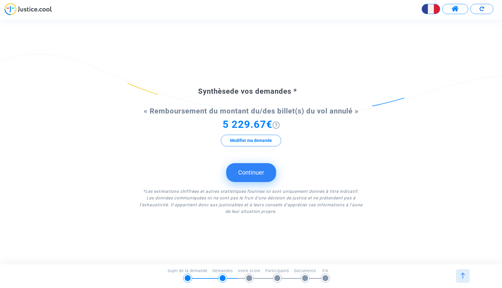
click at [260, 171] on button "Continuer" at bounding box center [251, 172] width 50 height 19
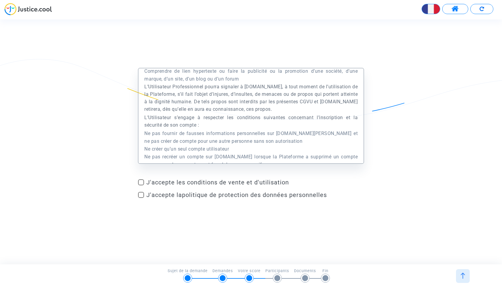
scroll to position [1383, 0]
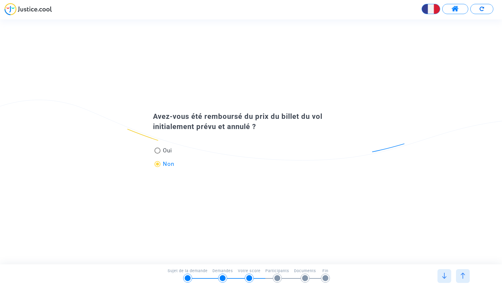
click at [481, 7] on img at bounding box center [482, 9] width 4 height 4
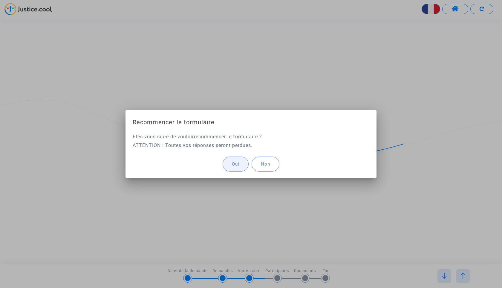
click at [241, 163] on button "Oui" at bounding box center [236, 163] width 26 height 15
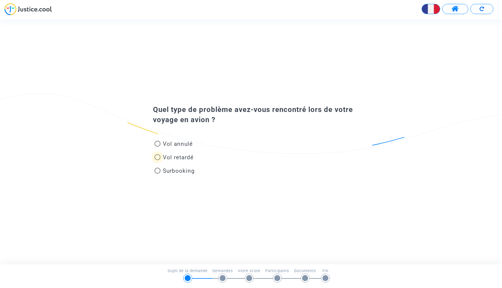
click at [184, 155] on span "Vol retardé" at bounding box center [178, 157] width 31 height 7
click at [158, 160] on input "Vol retardé" at bounding box center [157, 160] width 0 height 0
radio input "true"
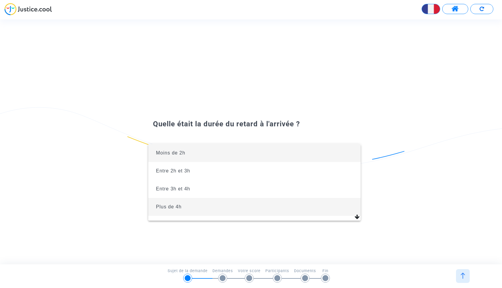
click at [186, 207] on span "Plus de 4h" at bounding box center [254, 207] width 203 height 18
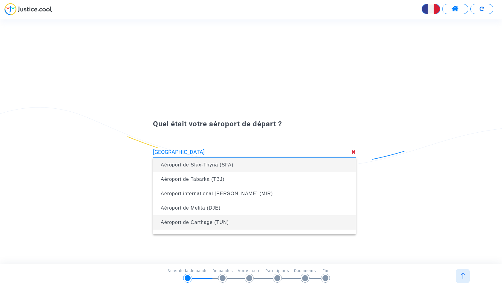
click at [213, 224] on span "Aéroport de Carthage (TUN)" at bounding box center [195, 222] width 68 height 5
type input "Aéroport de Carthage (TUN)"
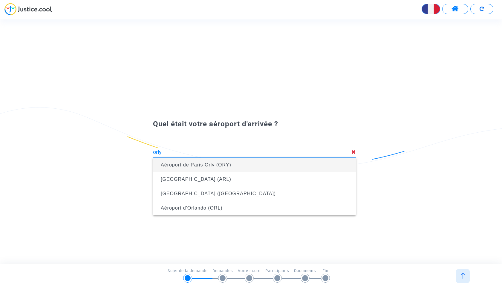
click at [200, 167] on span "Aéroport de Paris Orly (ORY)" at bounding box center [196, 164] width 71 height 5
type input "Aéroport de Paris Orly (ORY)"
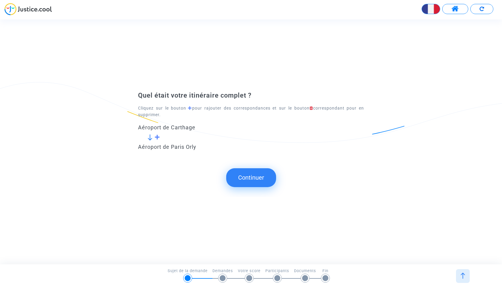
click at [246, 176] on button "Continuer" at bounding box center [251, 177] width 50 height 19
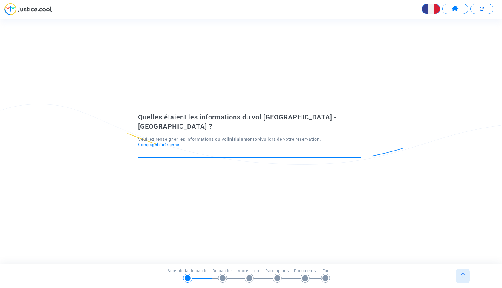
click at [196, 149] on input "Compagnie aérienne" at bounding box center [249, 152] width 223 height 6
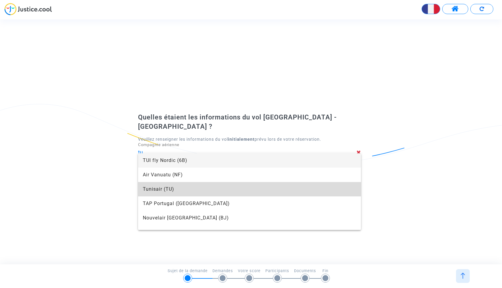
click at [159, 186] on span "Tunisair (TU)" at bounding box center [250, 189] width 214 height 14
type input "Tunisair"
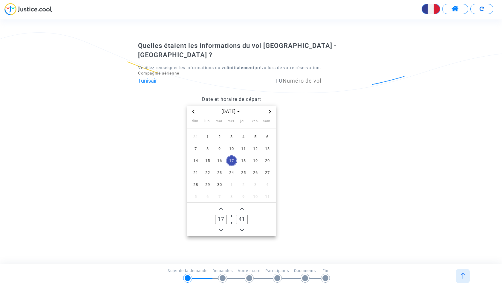
click at [192, 110] on icon "Previous month" at bounding box center [194, 112] width 4 height 4
click at [195, 191] on span "31" at bounding box center [195, 196] width 11 height 11
click at [221, 208] on icon "Add a hour" at bounding box center [222, 209] width 4 height 2
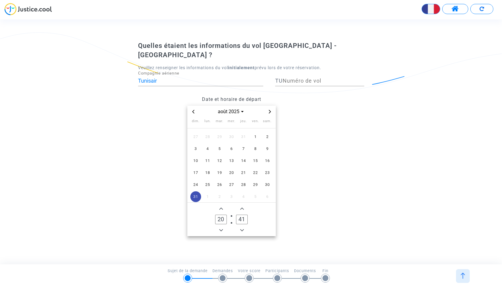
click at [220, 226] on span "Minus a hour" at bounding box center [221, 229] width 7 height 7
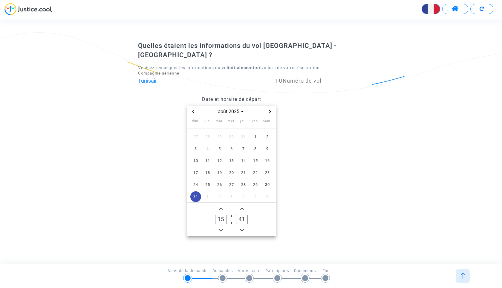
click at [220, 226] on span "Minus a hour" at bounding box center [221, 229] width 7 height 7
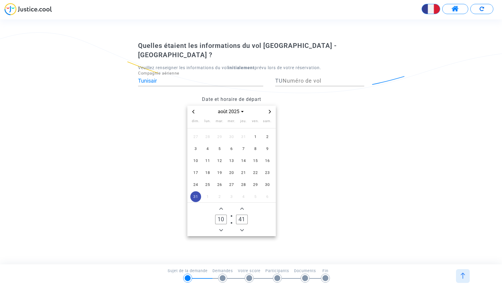
click at [220, 226] on span "Minus a hour" at bounding box center [221, 229] width 7 height 7
click at [221, 206] on span "Add a hour" at bounding box center [221, 208] width 7 height 7
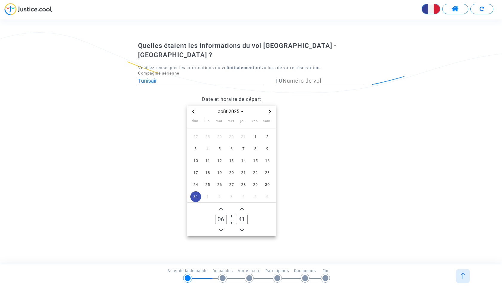
type input "07"
click at [243, 207] on icon "Add a minute" at bounding box center [242, 209] width 4 height 4
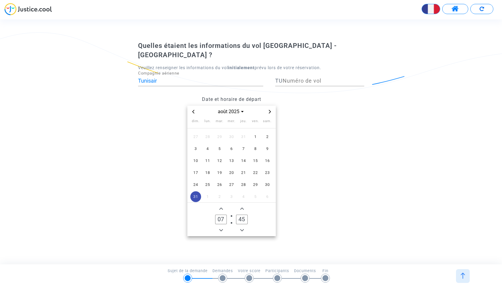
click at [243, 207] on icon "Add a minute" at bounding box center [242, 209] width 4 height 4
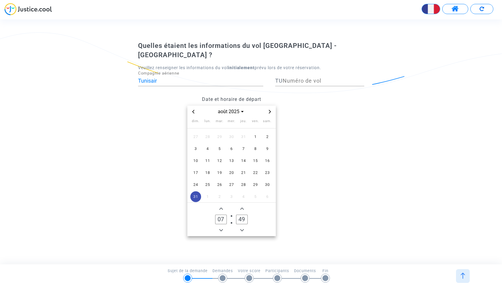
type input "50"
click at [300, 78] on input "Numéro de vol" at bounding box center [324, 81] width 82 height 6
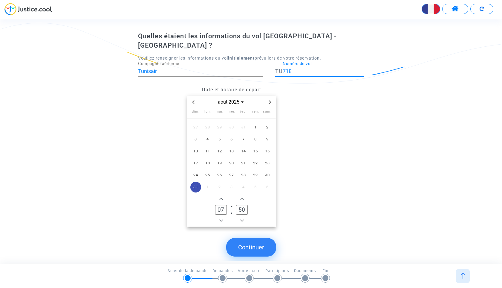
type input "718"
click at [243, 238] on button "Continuer" at bounding box center [251, 247] width 50 height 19
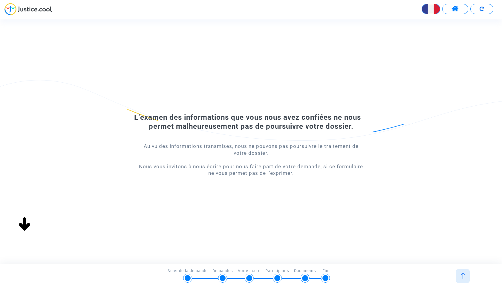
click at [481, 10] on img at bounding box center [482, 9] width 4 height 4
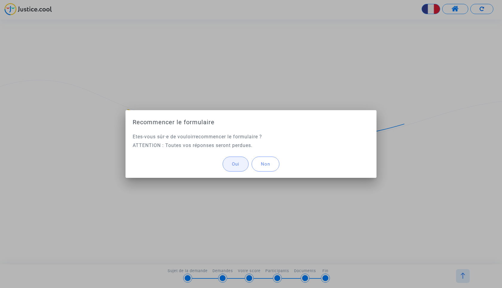
click at [234, 165] on span "Oui" at bounding box center [235, 163] width 7 height 5
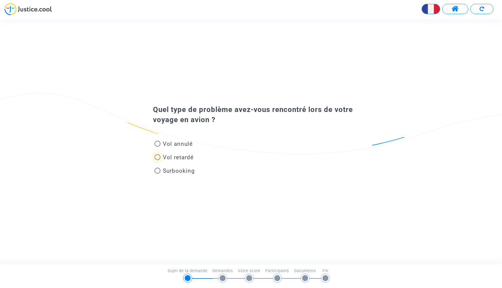
click at [176, 159] on span "Vol retardé" at bounding box center [178, 157] width 31 height 7
click at [158, 160] on input "Vol retardé" at bounding box center [157, 160] width 0 height 0
radio input "true"
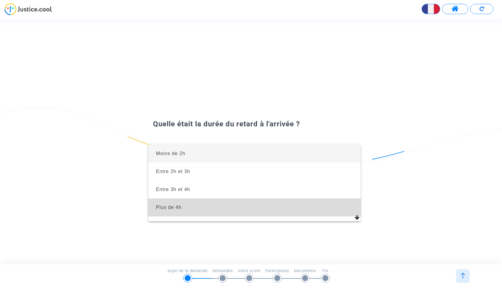
click at [227, 203] on span "Plus de 4h" at bounding box center [254, 207] width 203 height 18
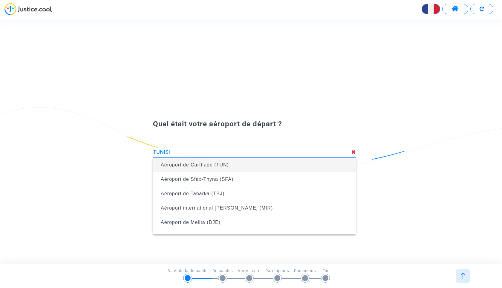
click at [212, 165] on span "Aéroport de Carthage (TUN)" at bounding box center [195, 164] width 68 height 5
type input "Aéroport de Carthage (TUN)"
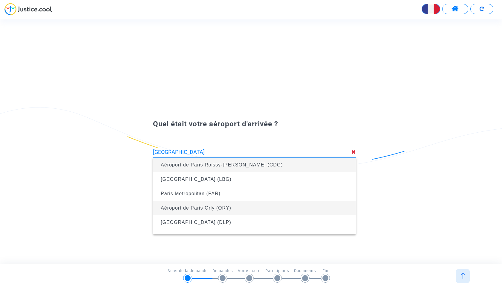
click at [170, 206] on span "Aéroport de Paris Orly (ORY)" at bounding box center [196, 207] width 71 height 5
type input "Aéroport de Paris Orly (ORY)"
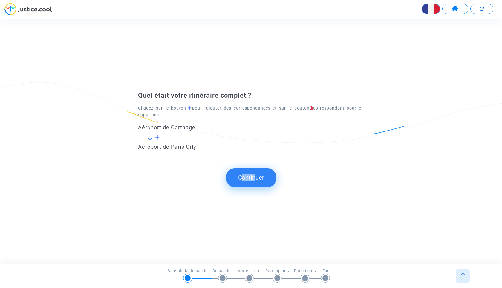
click at [253, 174] on button "Continuer" at bounding box center [251, 177] width 50 height 19
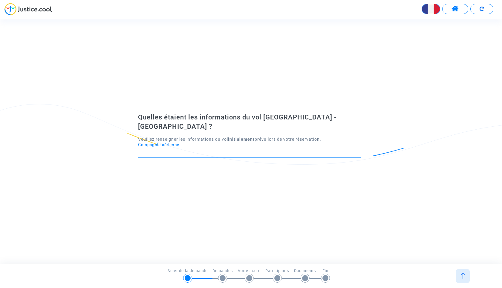
click at [221, 149] on input "Compagnie aérienne" at bounding box center [249, 152] width 223 height 6
type input "Tunisair"
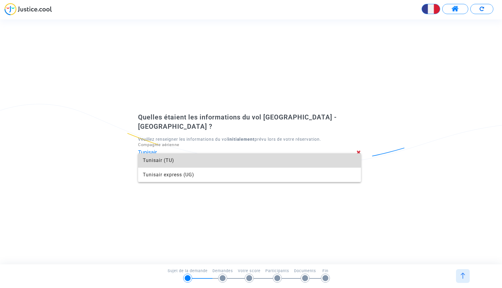
click at [185, 162] on span "Tunisair (TU)" at bounding box center [250, 160] width 214 height 14
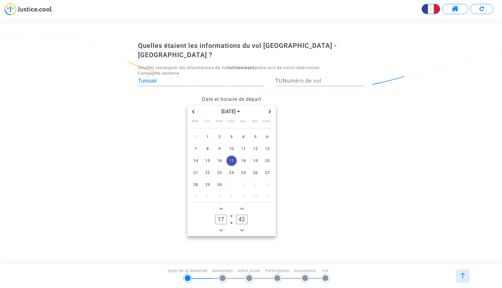
click at [297, 71] on div "Numéro de vol" at bounding box center [324, 78] width 82 height 15
type input "716"
click at [190, 108] on span "Previous month" at bounding box center [193, 111] width 7 height 7
click at [195, 191] on span "31" at bounding box center [195, 196] width 11 height 11
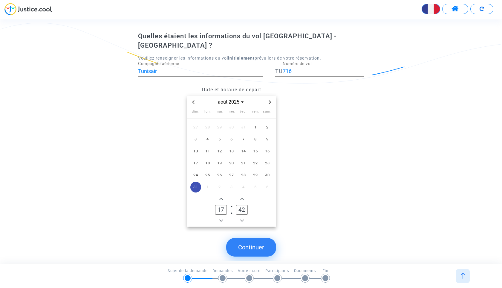
click at [221, 219] on icon "Minus a hour" at bounding box center [222, 221] width 4 height 4
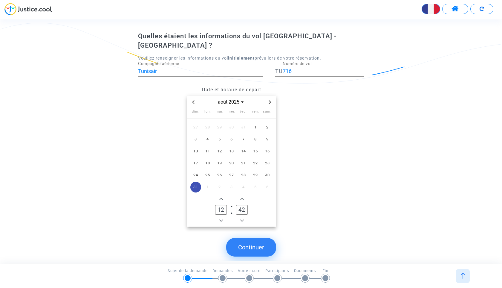
click at [221, 219] on icon "Minus a hour" at bounding box center [222, 221] width 4 height 4
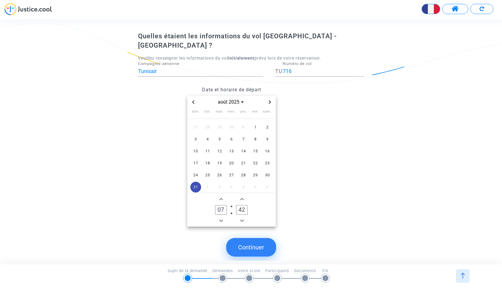
click at [221, 219] on icon "Minus a hour" at bounding box center [222, 221] width 4 height 4
type input "05"
click at [241, 219] on icon "Minus a minute" at bounding box center [242, 221] width 4 height 4
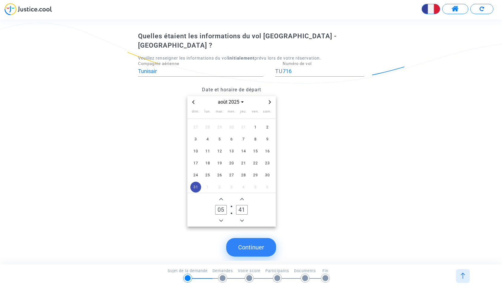
type input "40"
click at [249, 243] on button "Continuer" at bounding box center [251, 247] width 50 height 19
